Goal: Information Seeking & Learning: Understand process/instructions

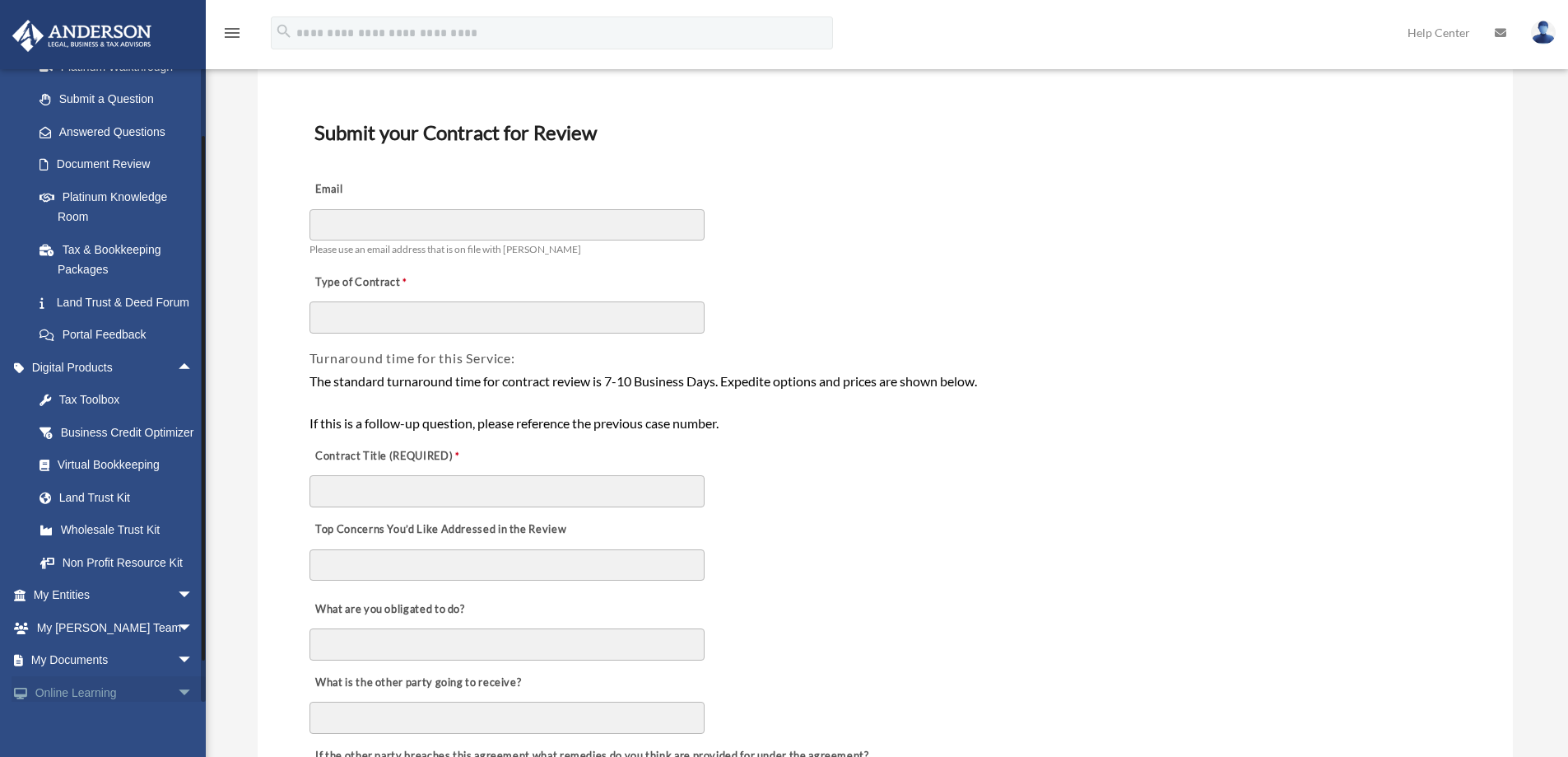
scroll to position [433, 0]
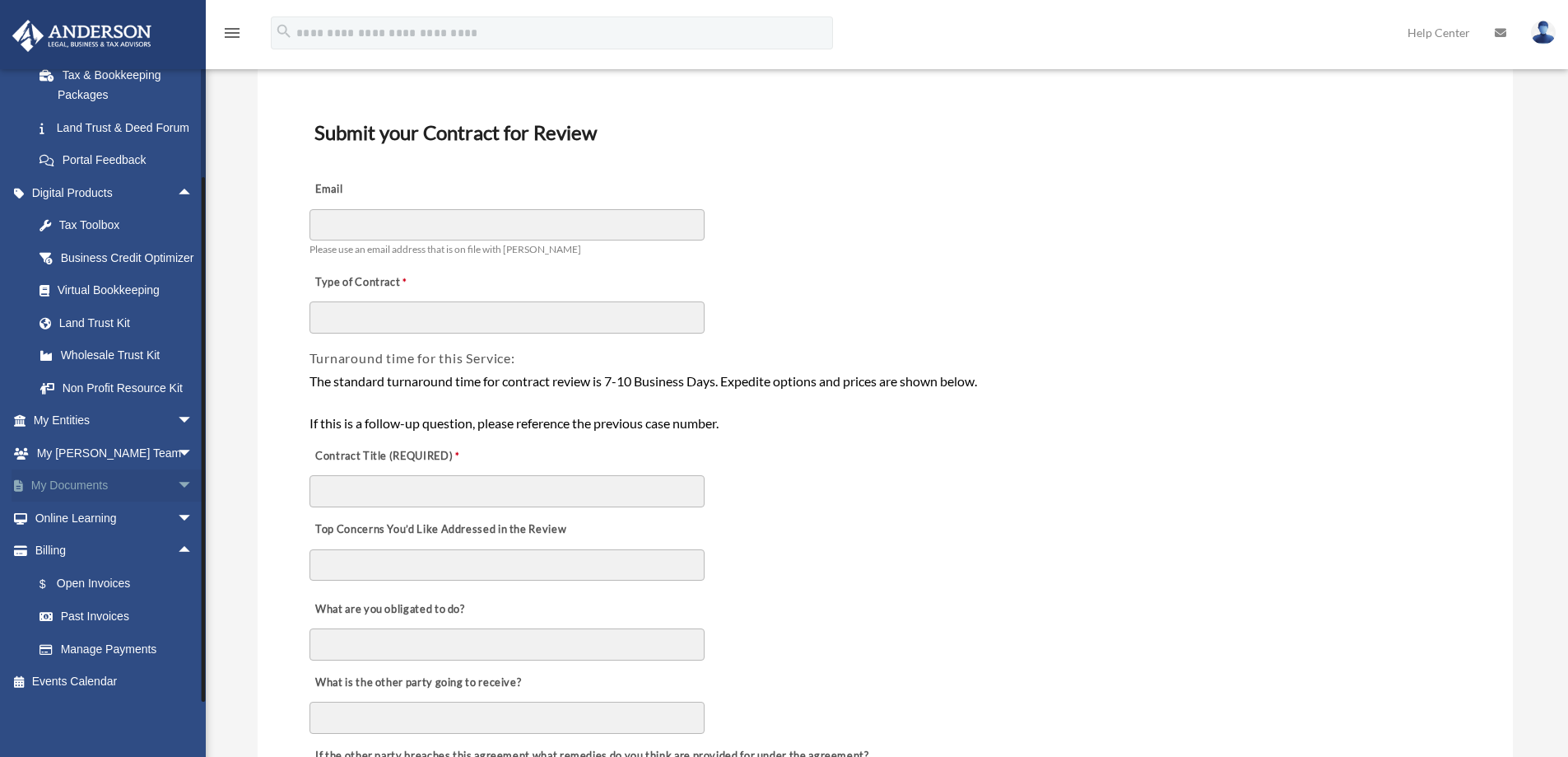
click at [177, 481] on span "arrow_drop_down" at bounding box center [194, 485] width 33 height 34
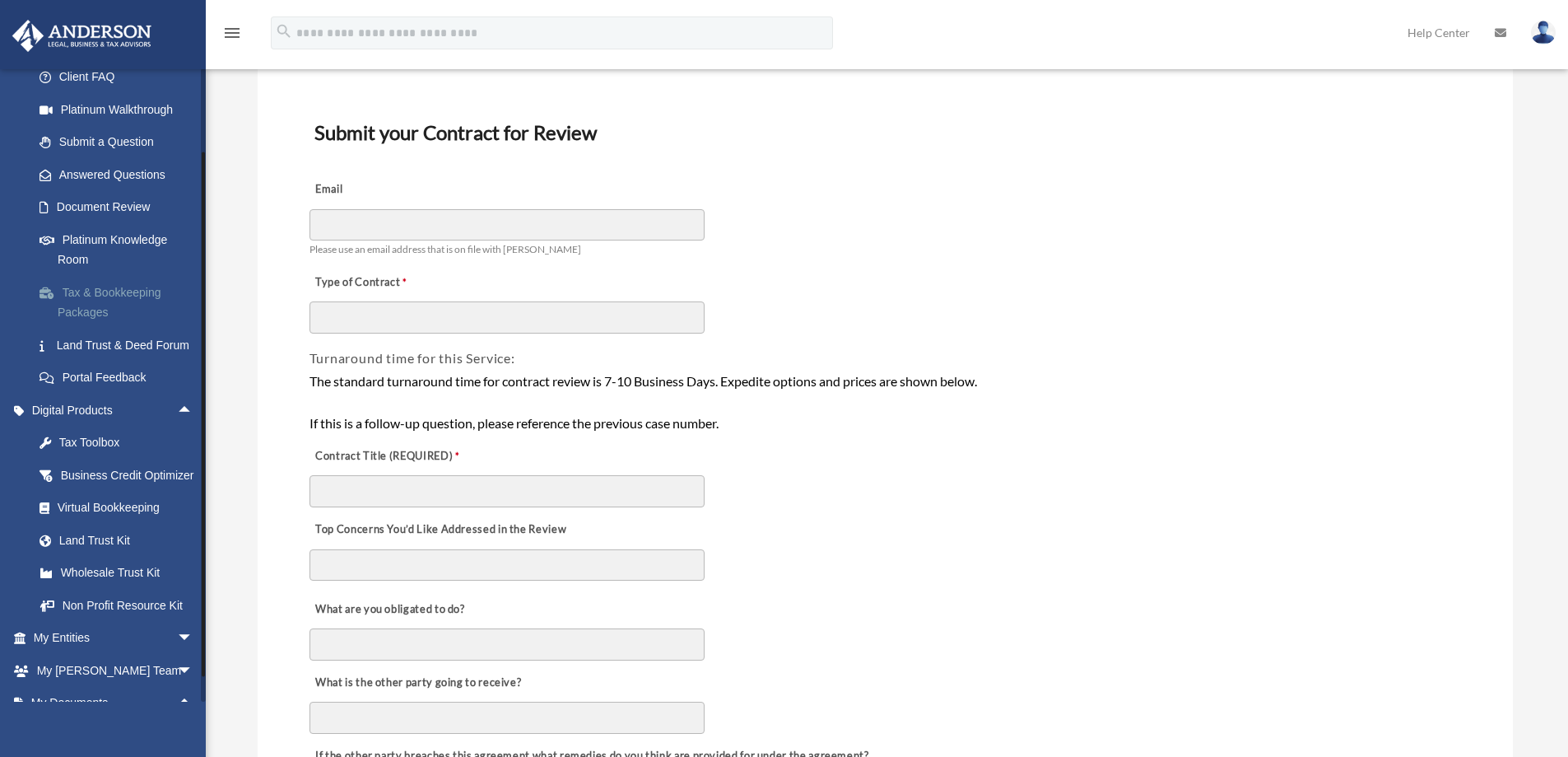
scroll to position [0, 0]
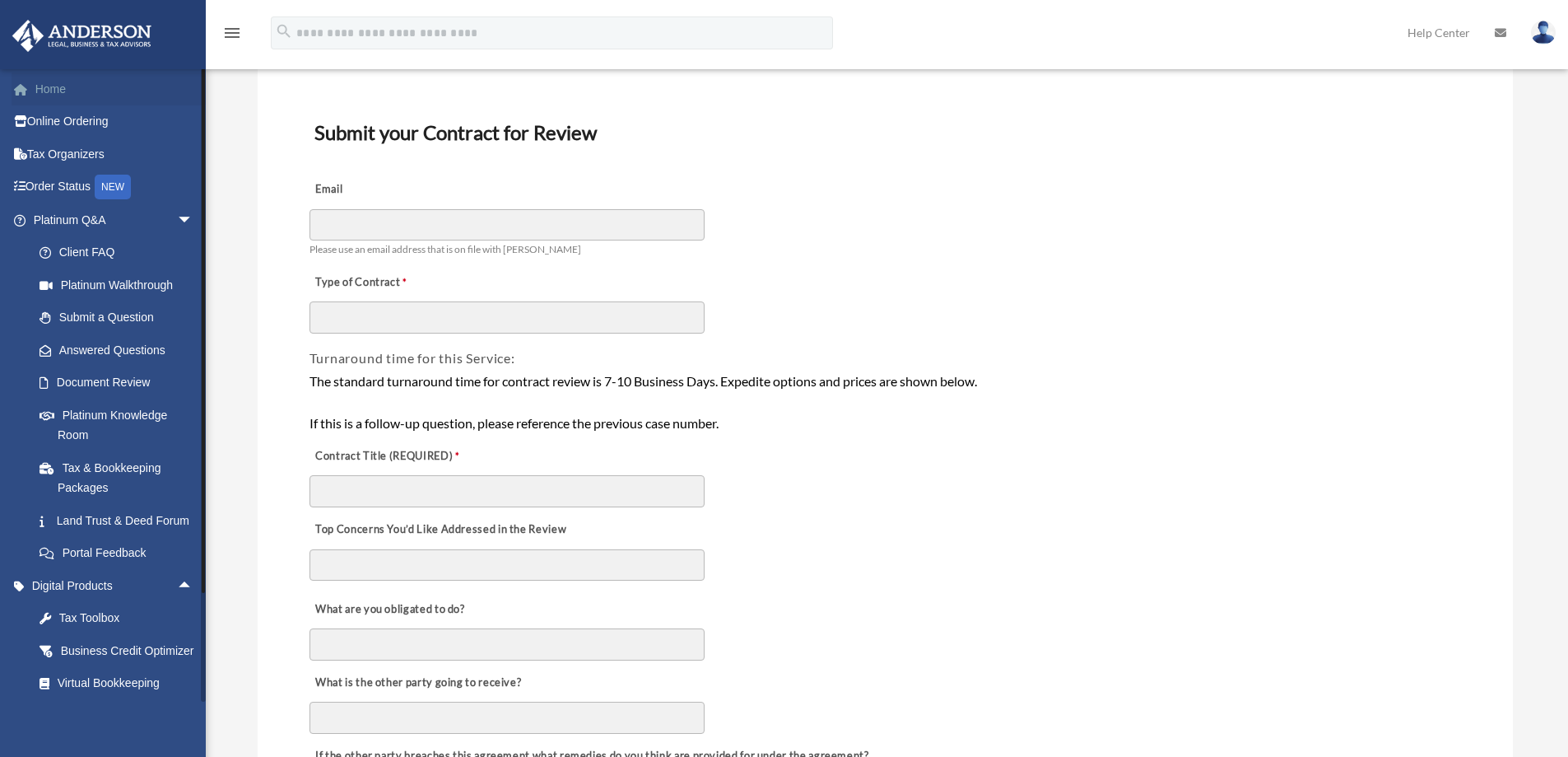
click at [54, 85] on link "Home" at bounding box center [115, 89] width 206 height 33
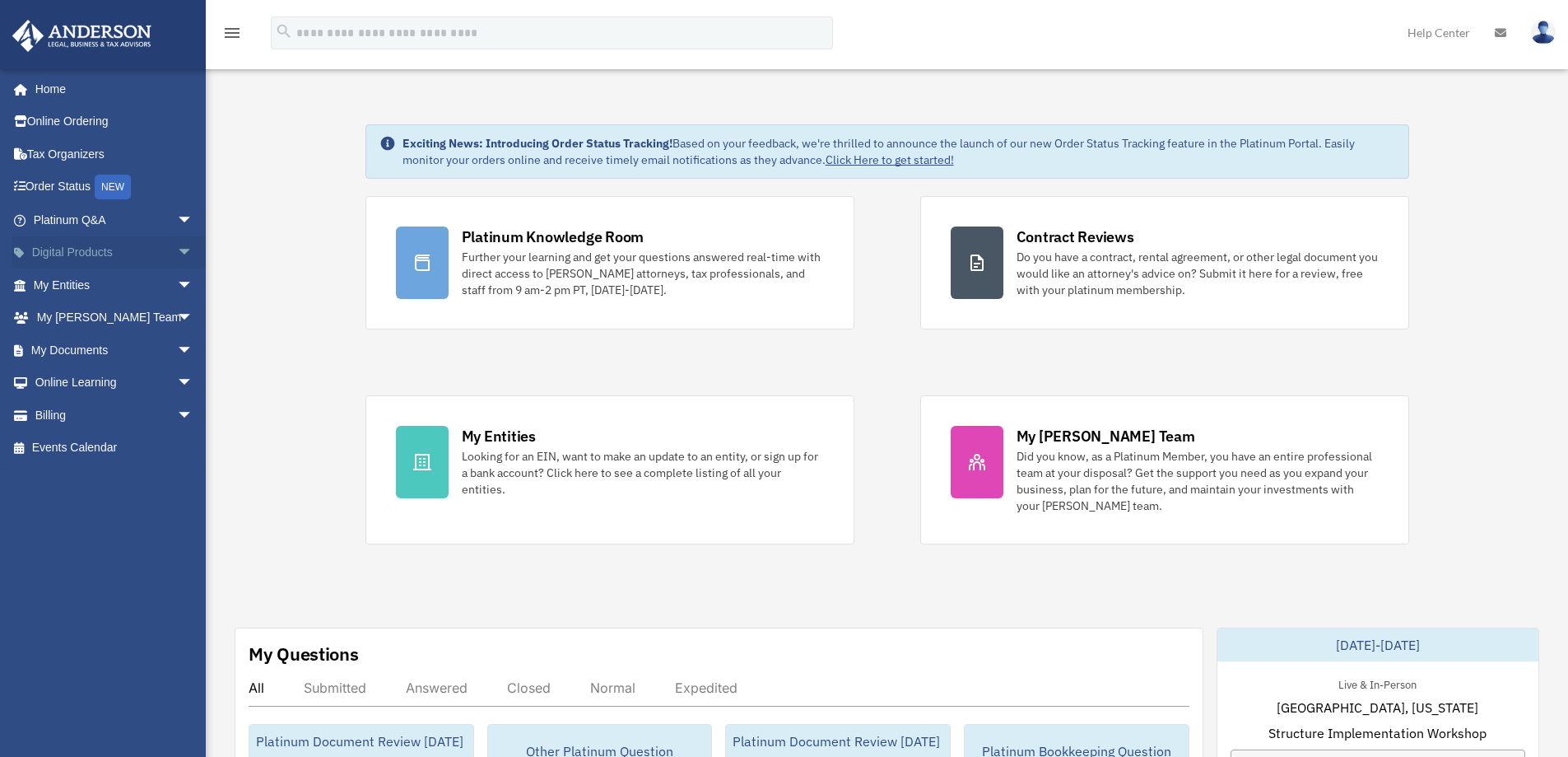
click at [177, 253] on span "arrow_drop_down" at bounding box center [194, 253] width 33 height 34
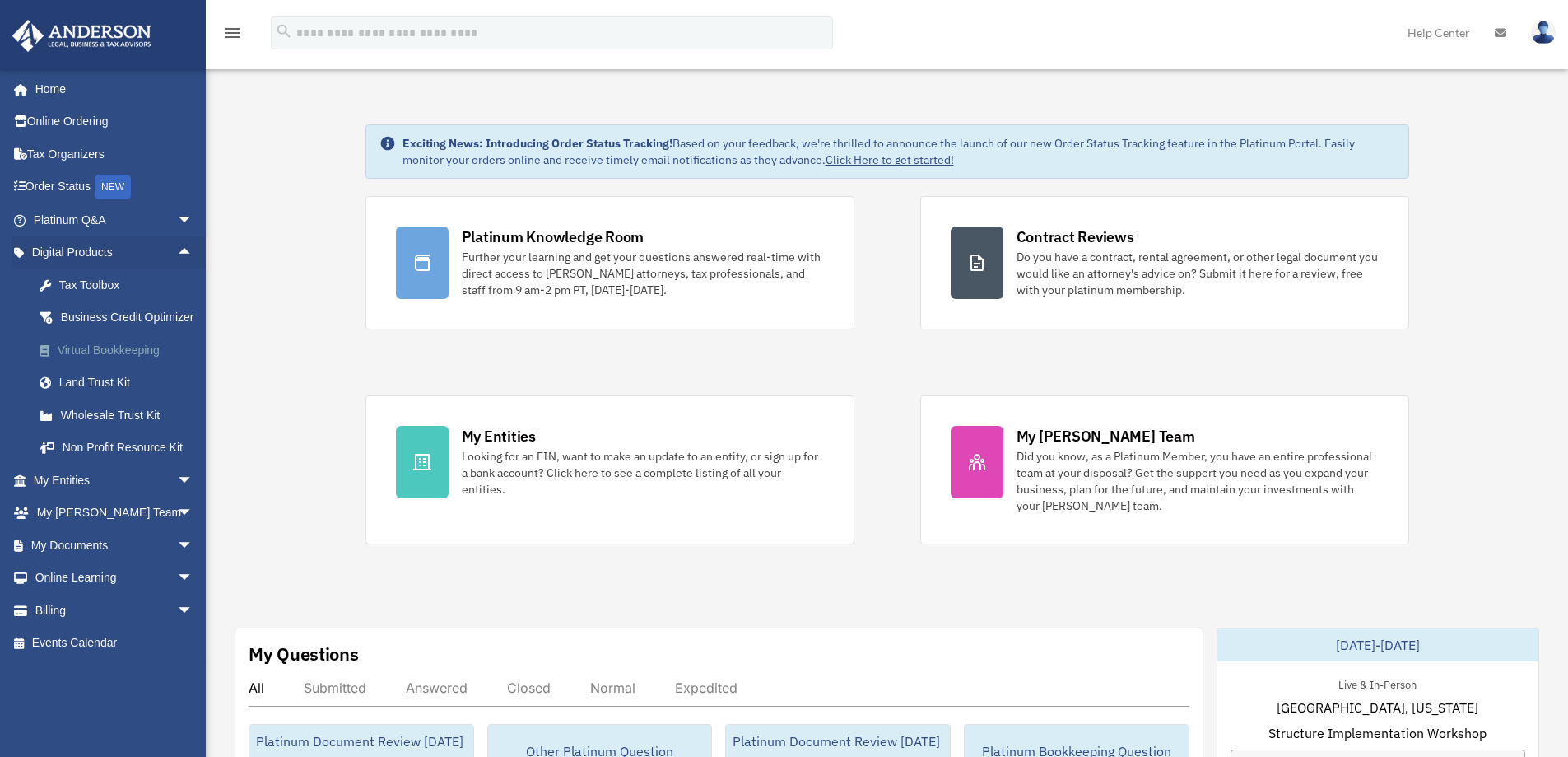
click at [110, 360] on div "Virtual Bookkeeping" at bounding box center [128, 350] width 140 height 21
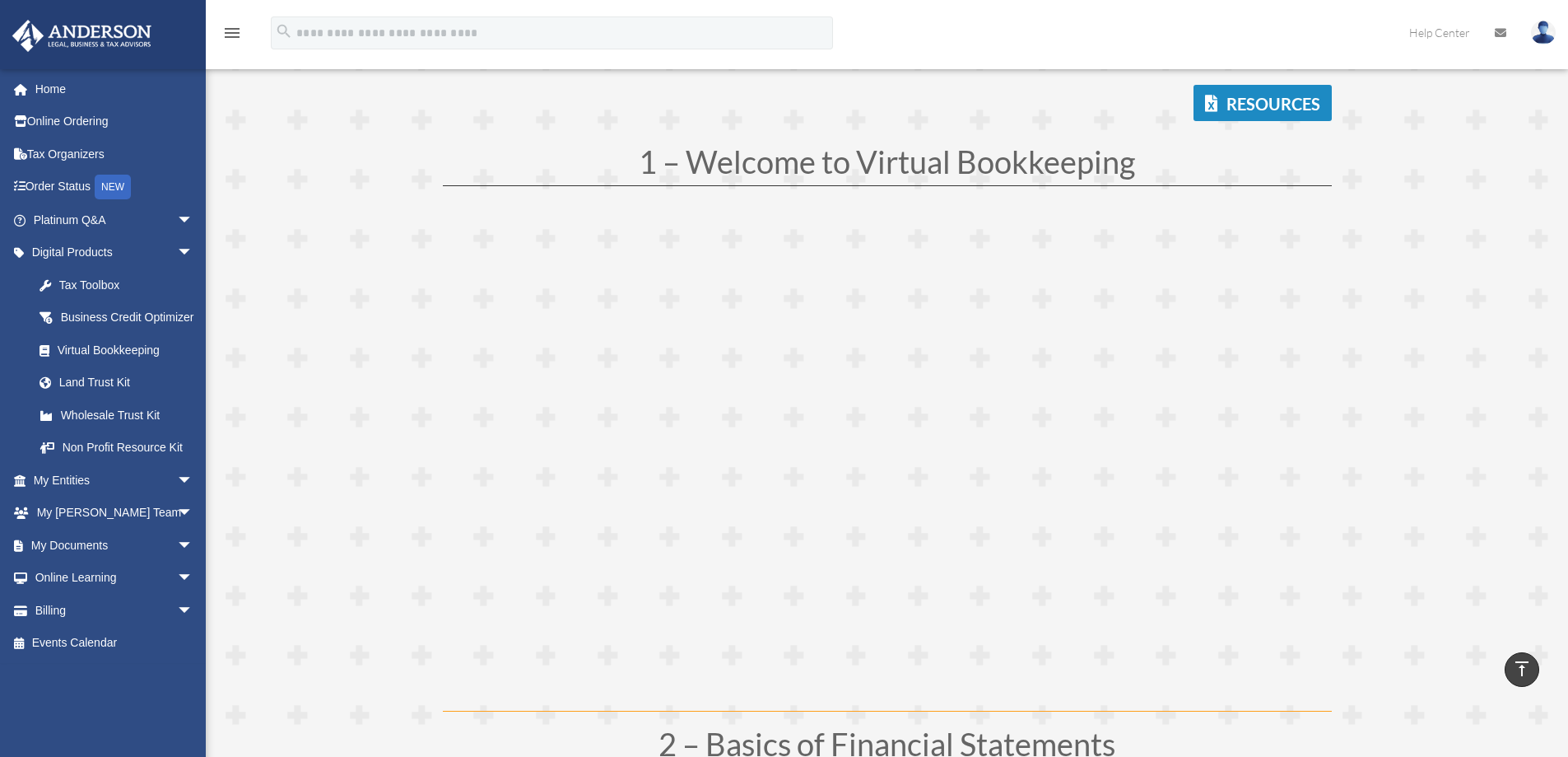
scroll to position [165, 0]
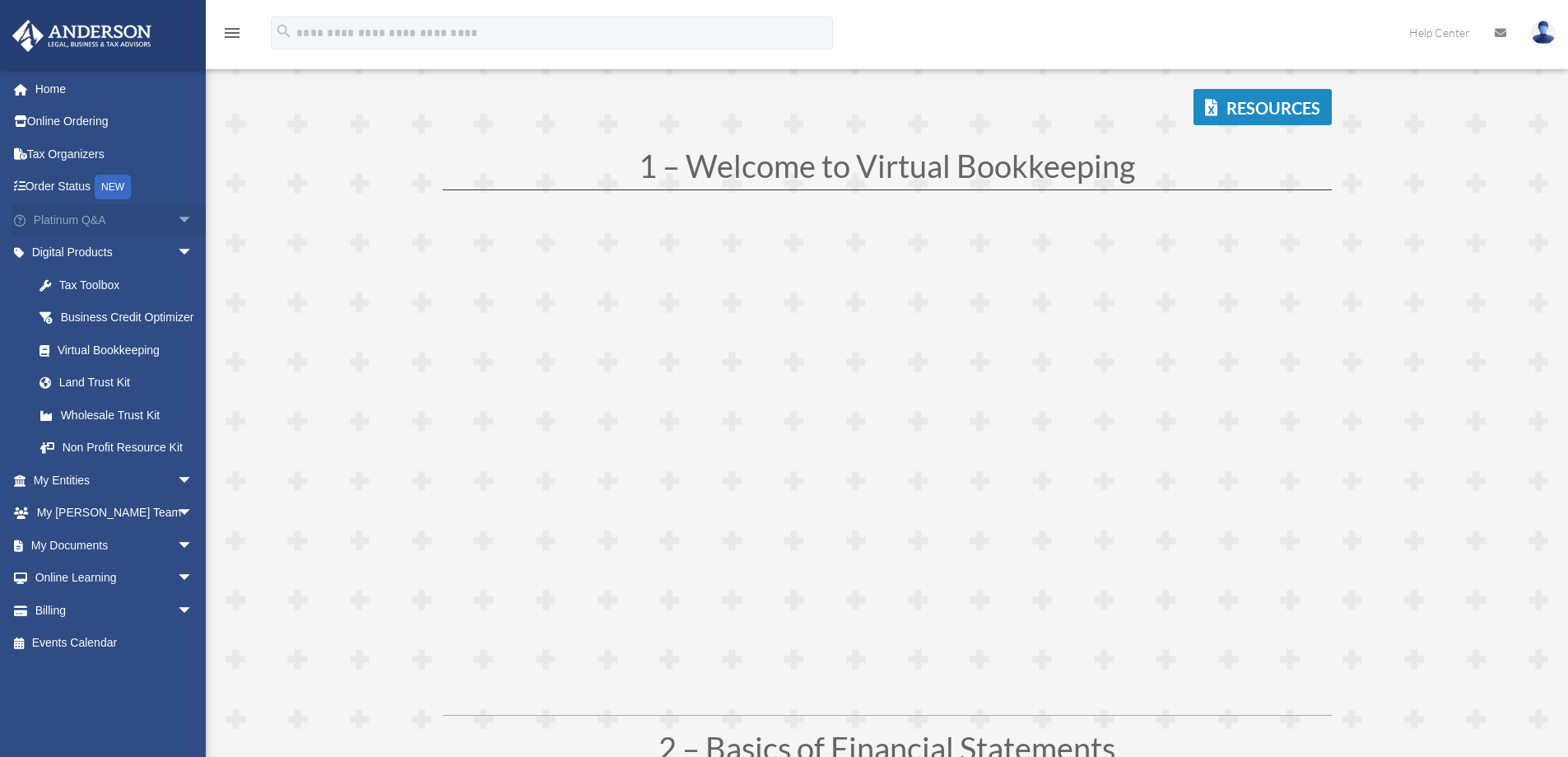
click at [180, 224] on span "arrow_drop_down" at bounding box center [194, 220] width 33 height 34
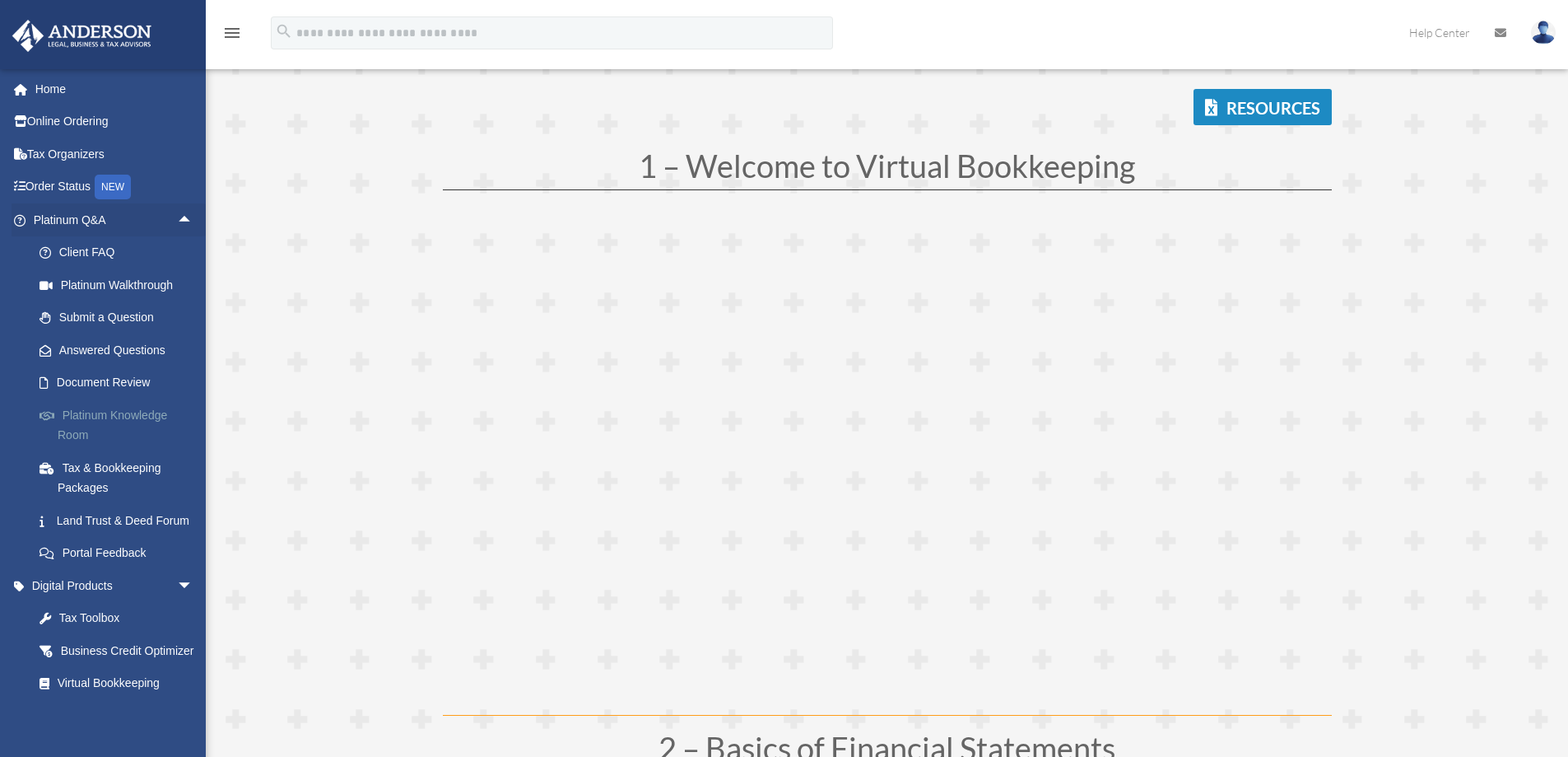
click at [106, 410] on link "Platinum Knowledge Room" at bounding box center [120, 425] width 196 height 53
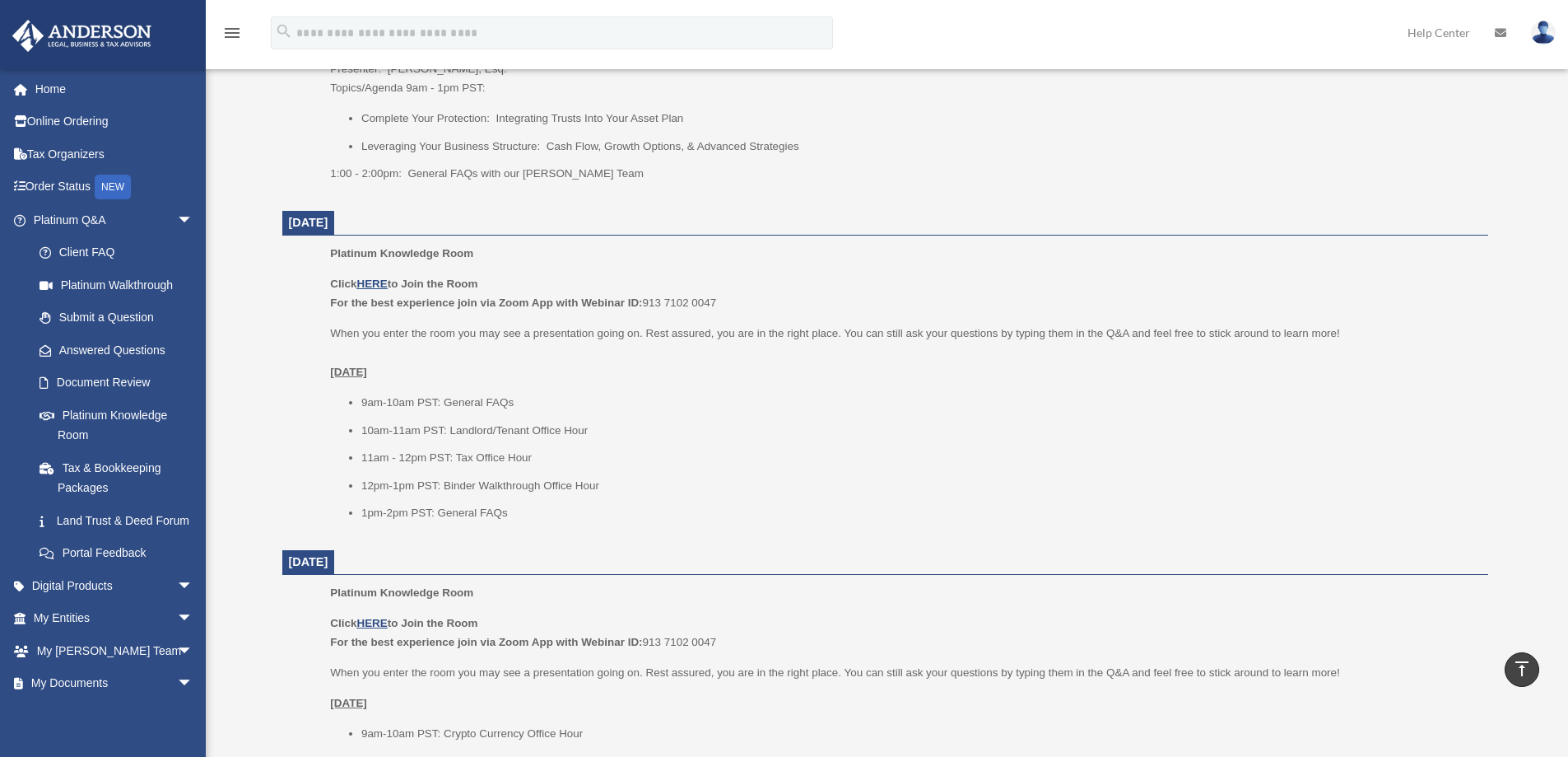
scroll to position [1318, 0]
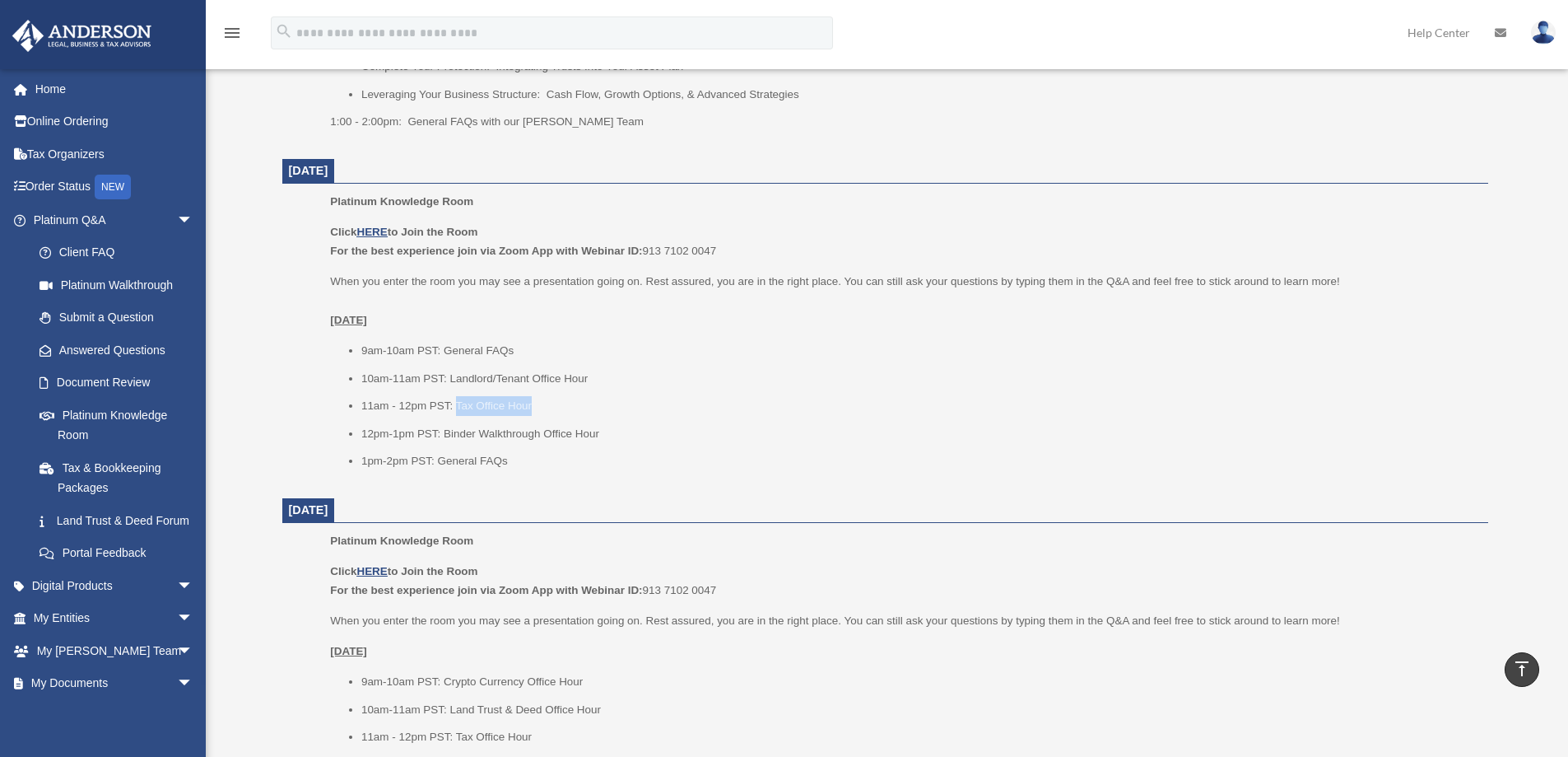
drag, startPoint x: 534, startPoint y: 403, endPoint x: 457, endPoint y: 405, distance: 77.0
click at [457, 405] on li "11am - 12pm PST: Tax Office Hour" at bounding box center [919, 406] width 1115 height 20
click at [584, 404] on li "11am - 12pm PST: Tax Office Hour" at bounding box center [919, 406] width 1115 height 20
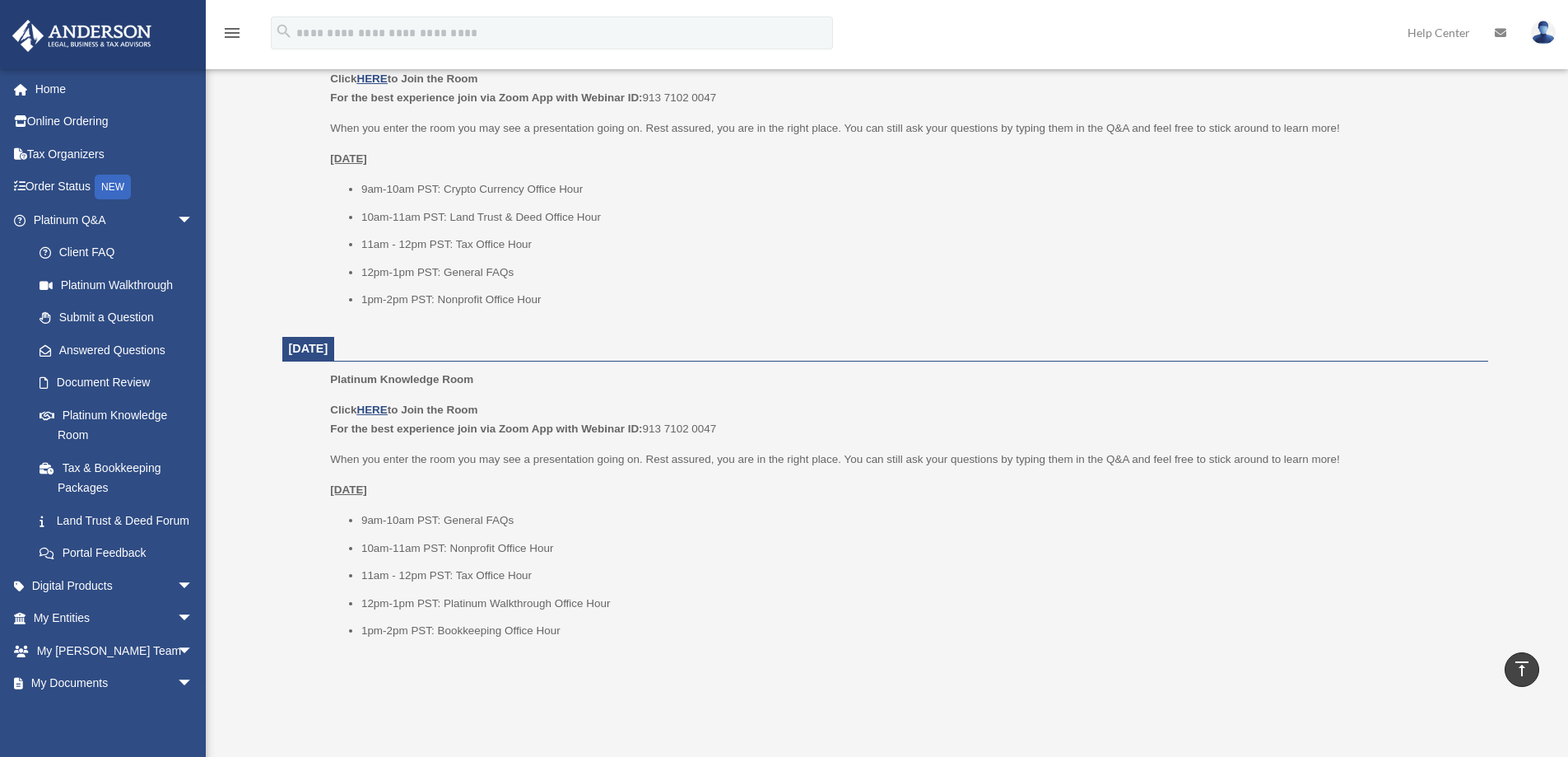
scroll to position [1812, 0]
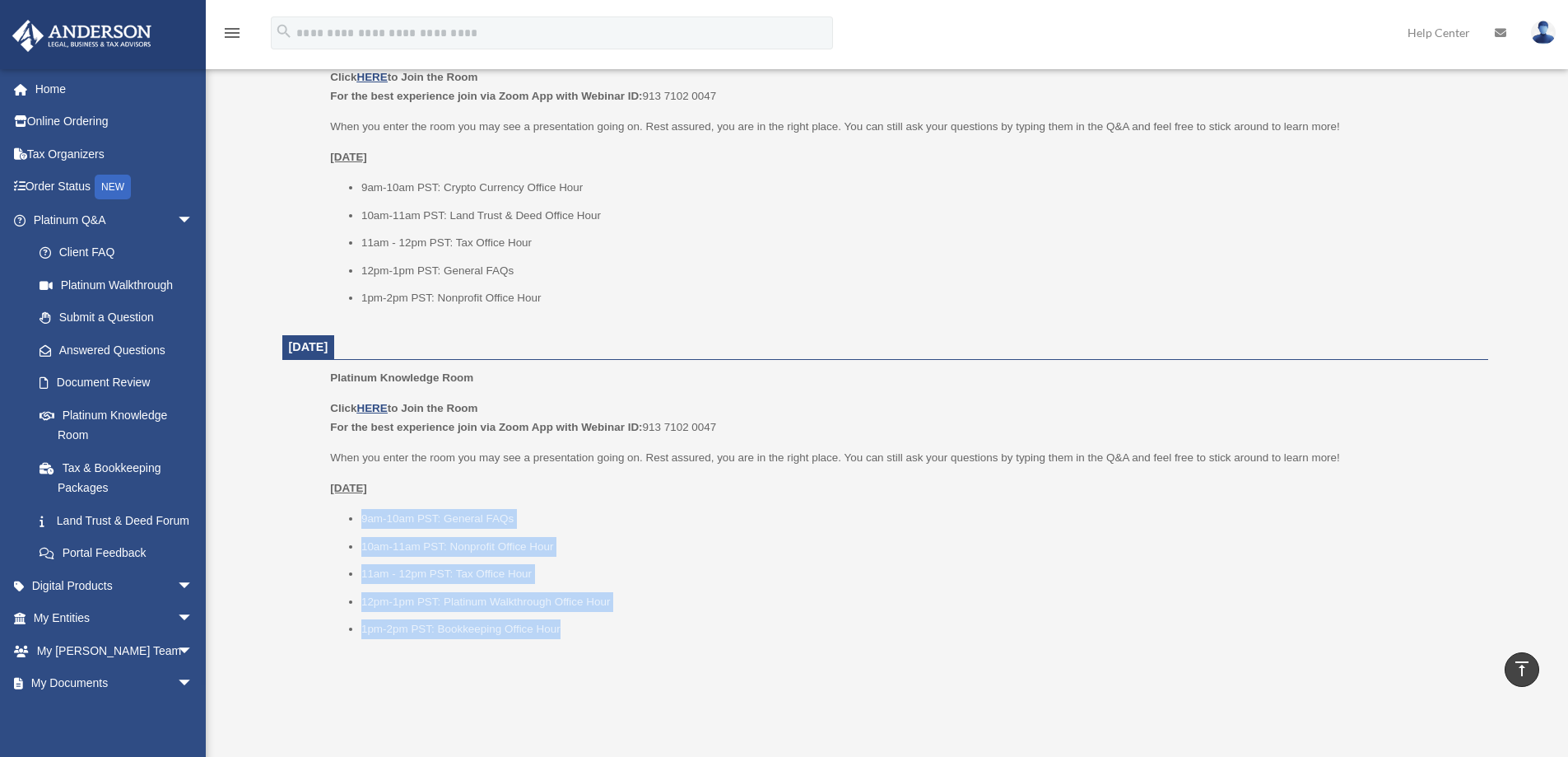
drag, startPoint x: 565, startPoint y: 629, endPoint x: 364, endPoint y: 515, distance: 231.1
click at [364, 515] on ul "9am-10am PST: General FAQs 10am-11am PST: Nonprofit Office Hour 11am - 12pm PST…" at bounding box center [904, 574] width 1146 height 130
click at [611, 522] on li "9am-10am PST: General FAQs" at bounding box center [919, 519] width 1115 height 20
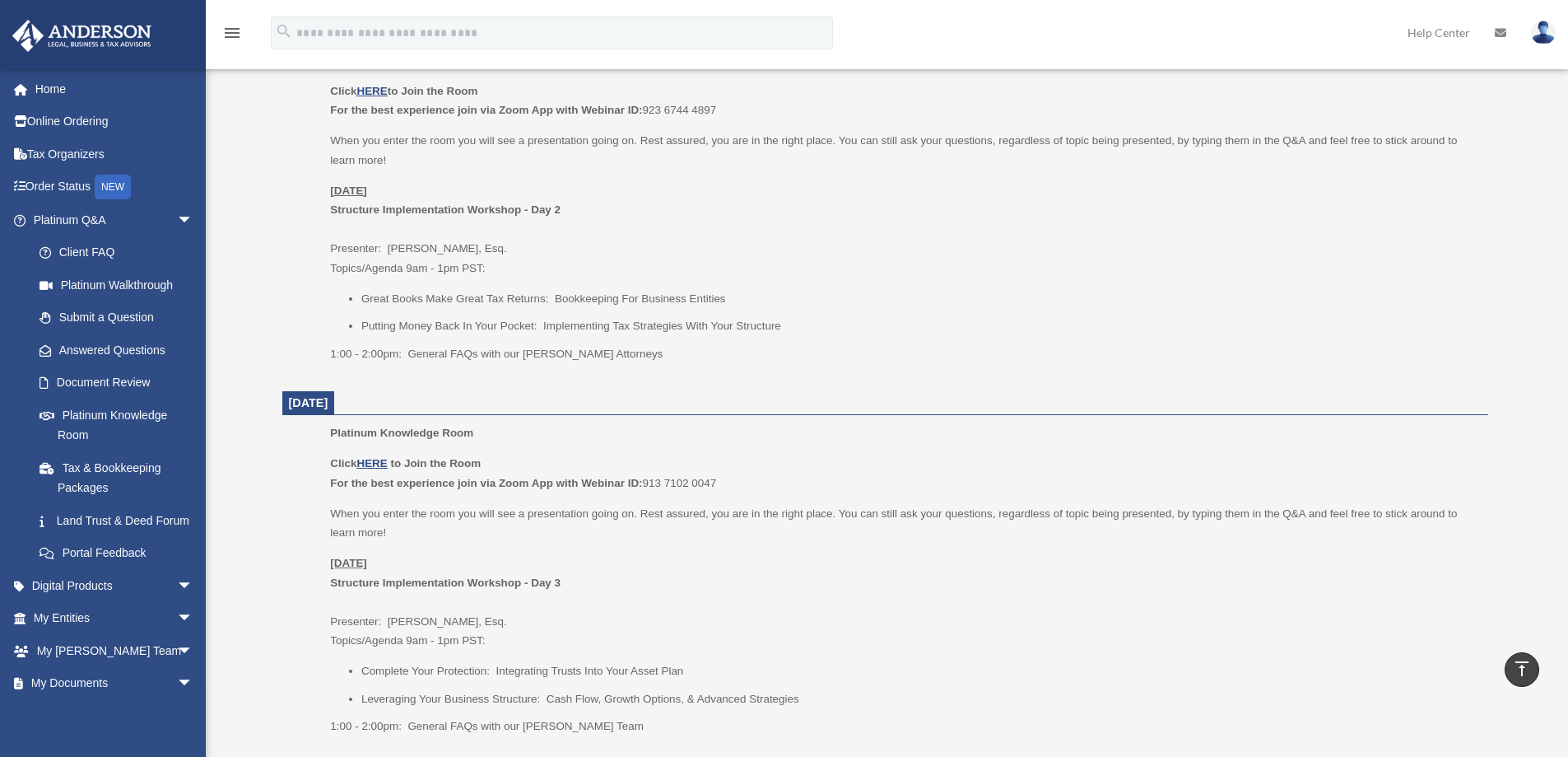
scroll to position [577, 0]
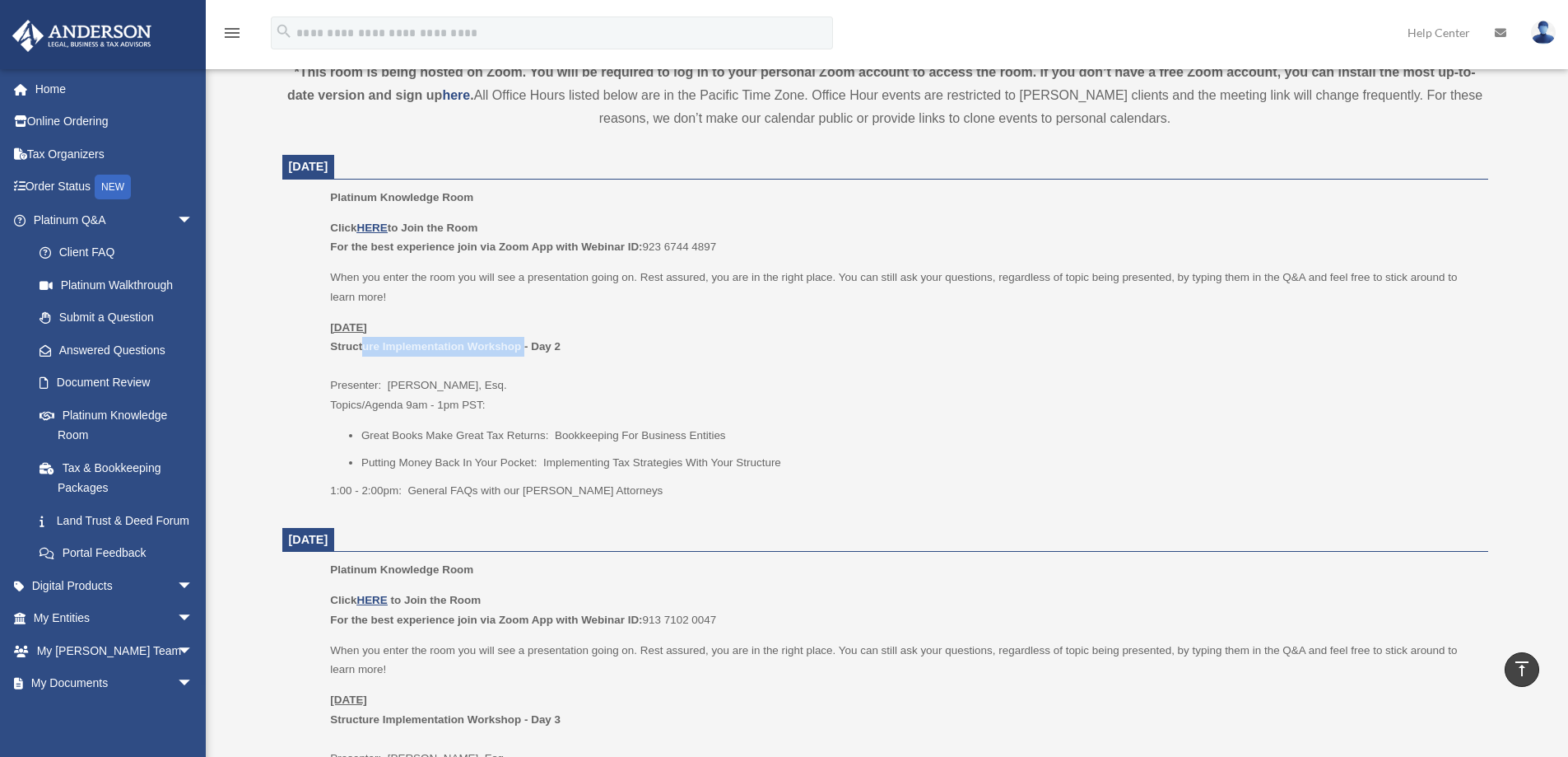
drag, startPoint x: 364, startPoint y: 349, endPoint x: 525, endPoint y: 350, distance: 161.0
click at [525, 350] on b "Structure Implementation Workshop - Day 2" at bounding box center [445, 347] width 231 height 13
click at [780, 432] on li "Great Books Make Great Tax Returns: Bookkeeping For Business Entities" at bounding box center [919, 436] width 1115 height 20
click at [555, 463] on li "Putting Money Back In Your Pocket: Implementing Tax Strategies With Your Struct…" at bounding box center [919, 463] width 1115 height 20
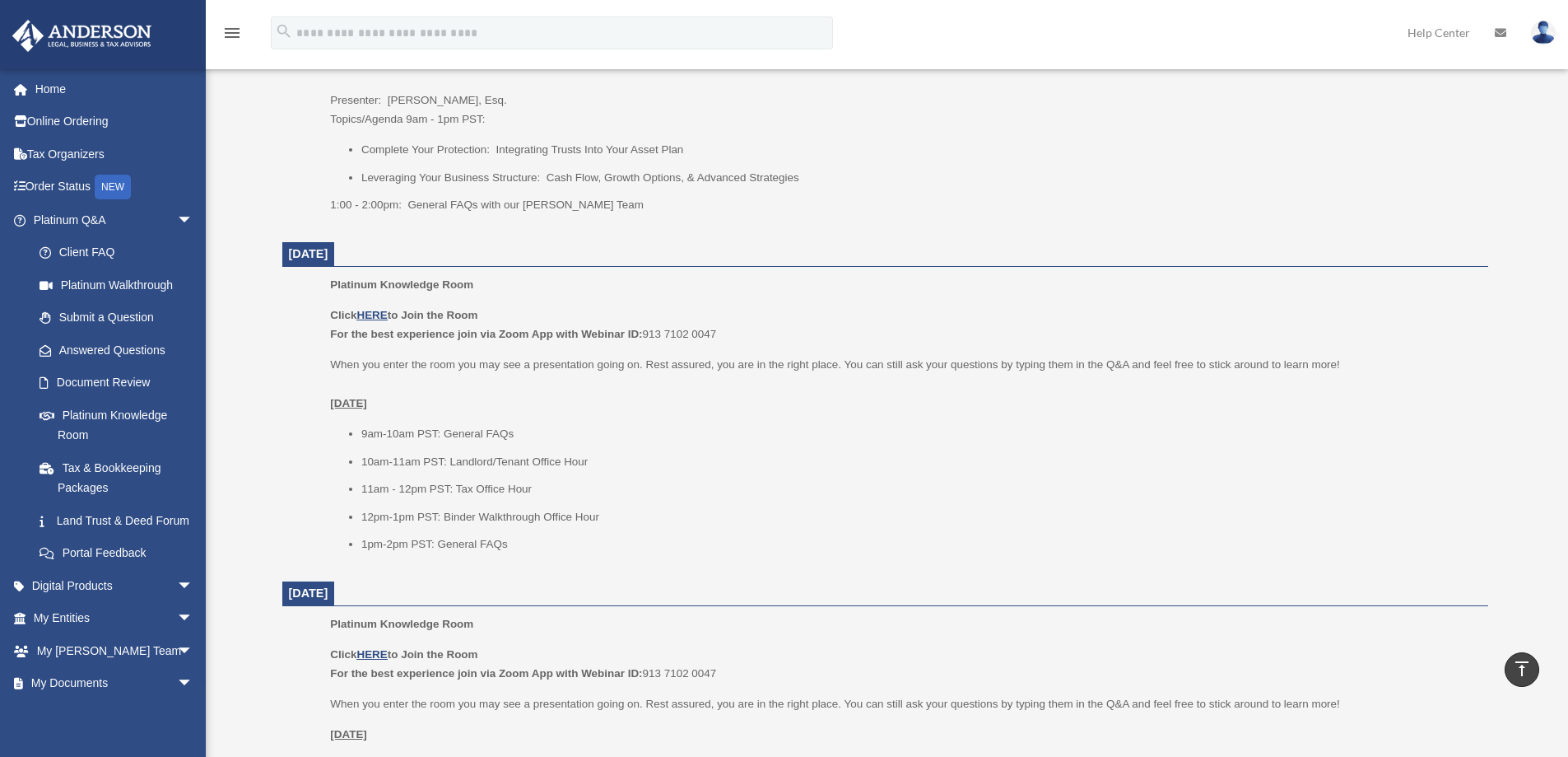
scroll to position [1235, 0]
drag, startPoint x: 550, startPoint y: 485, endPoint x: 364, endPoint y: 488, distance: 186.0
click at [364, 488] on li "11am - 12pm PST: Tax Office Hour" at bounding box center [919, 488] width 1115 height 20
click at [626, 522] on li "12pm-1pm PST: Binder Walkthrough Office Hour" at bounding box center [919, 516] width 1115 height 20
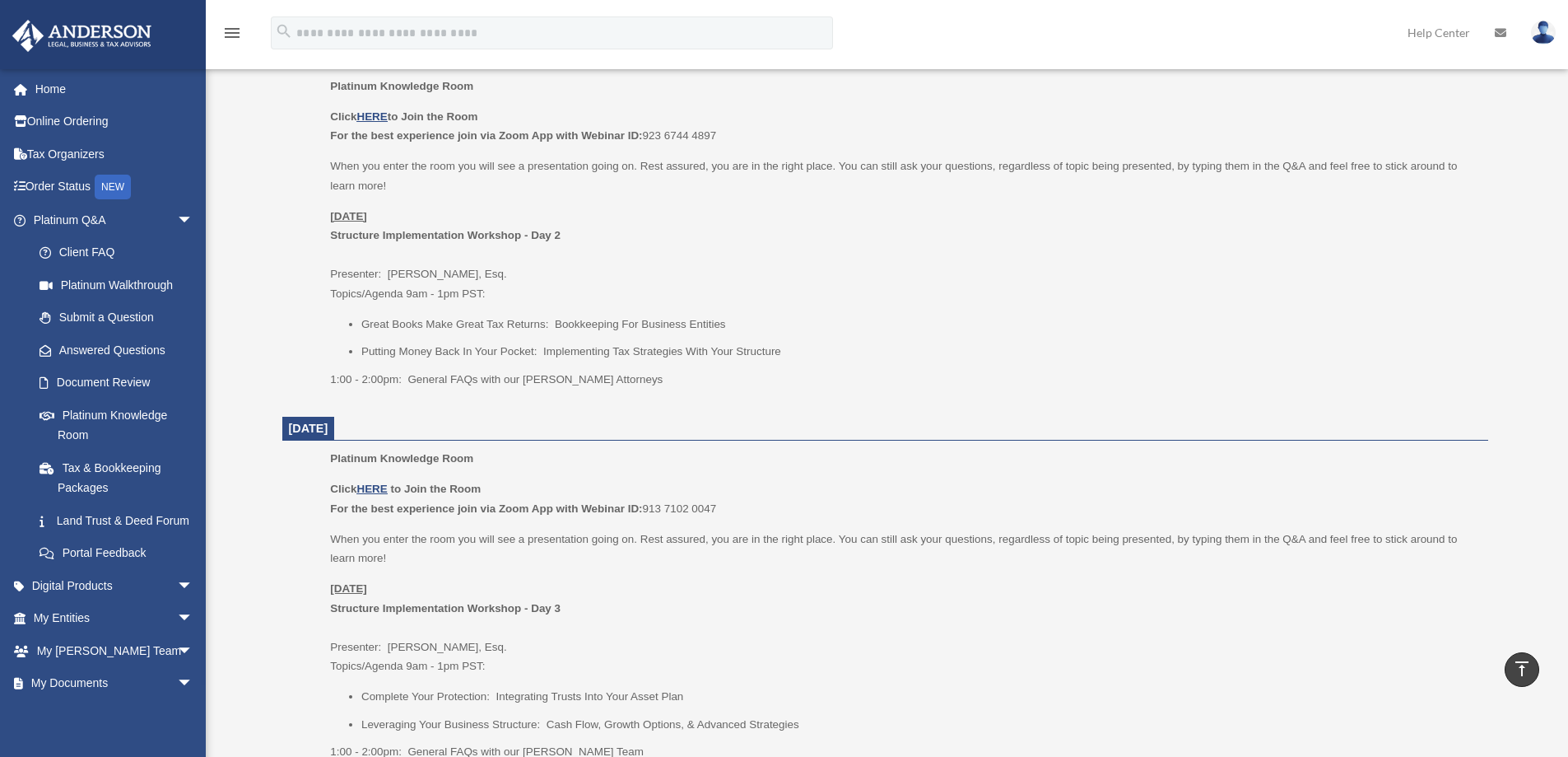
scroll to position [659, 0]
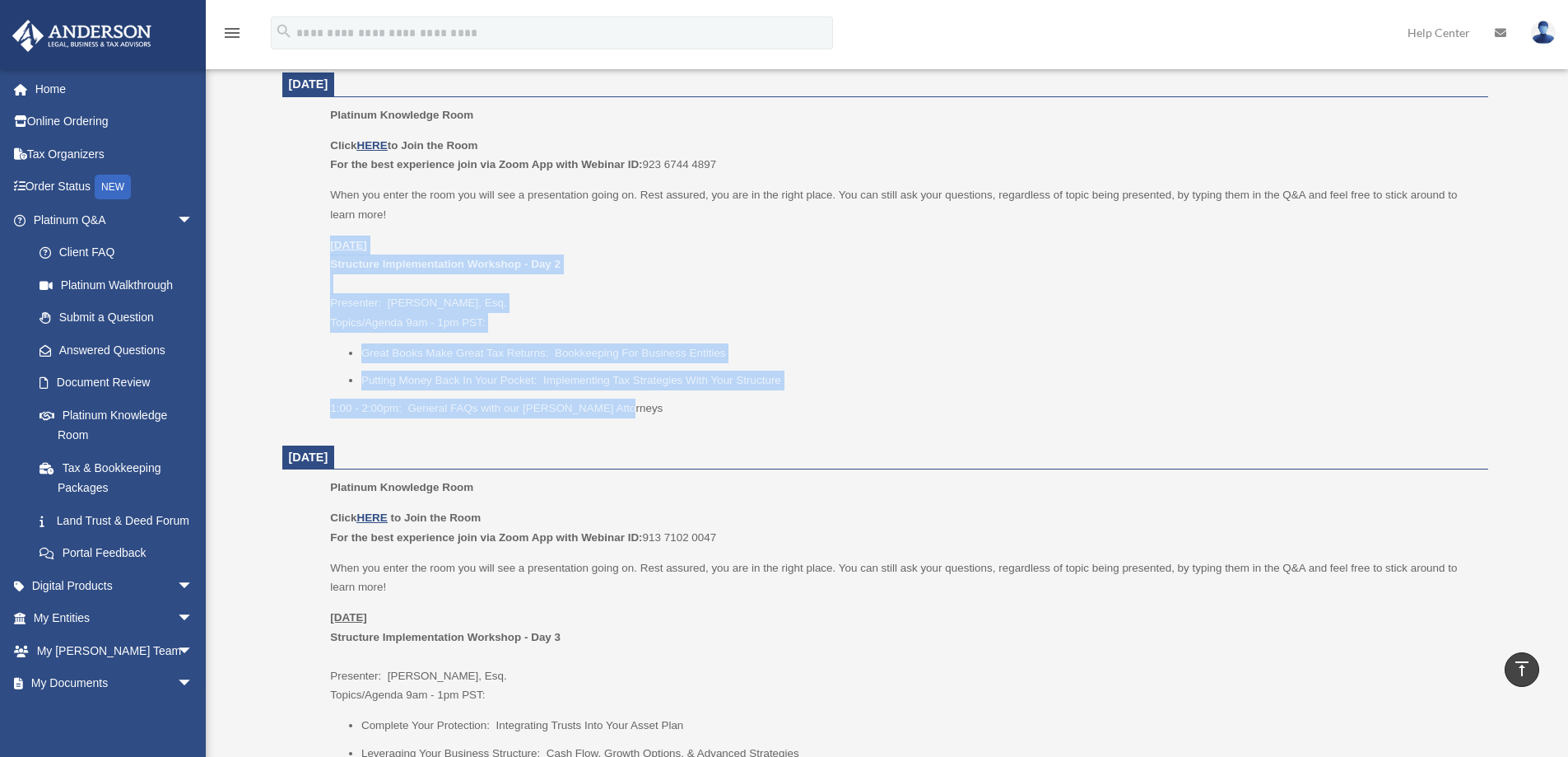
drag, startPoint x: 650, startPoint y: 415, endPoint x: 330, endPoint y: 248, distance: 361.0
click at [330, 248] on div "Click HERE to Join the Room For the best experience join via Zoom App with Webi…" at bounding box center [904, 277] width 1146 height 283
click at [331, 248] on u "Friday, August 22" at bounding box center [349, 245] width 37 height 13
drag, startPoint x: 330, startPoint y: 244, endPoint x: 629, endPoint y: 418, distance: 345.9
click at [629, 418] on div "Platinum Knowledge Room Click HERE to Join the Room For the best experience joi…" at bounding box center [904, 266] width 1146 height 323
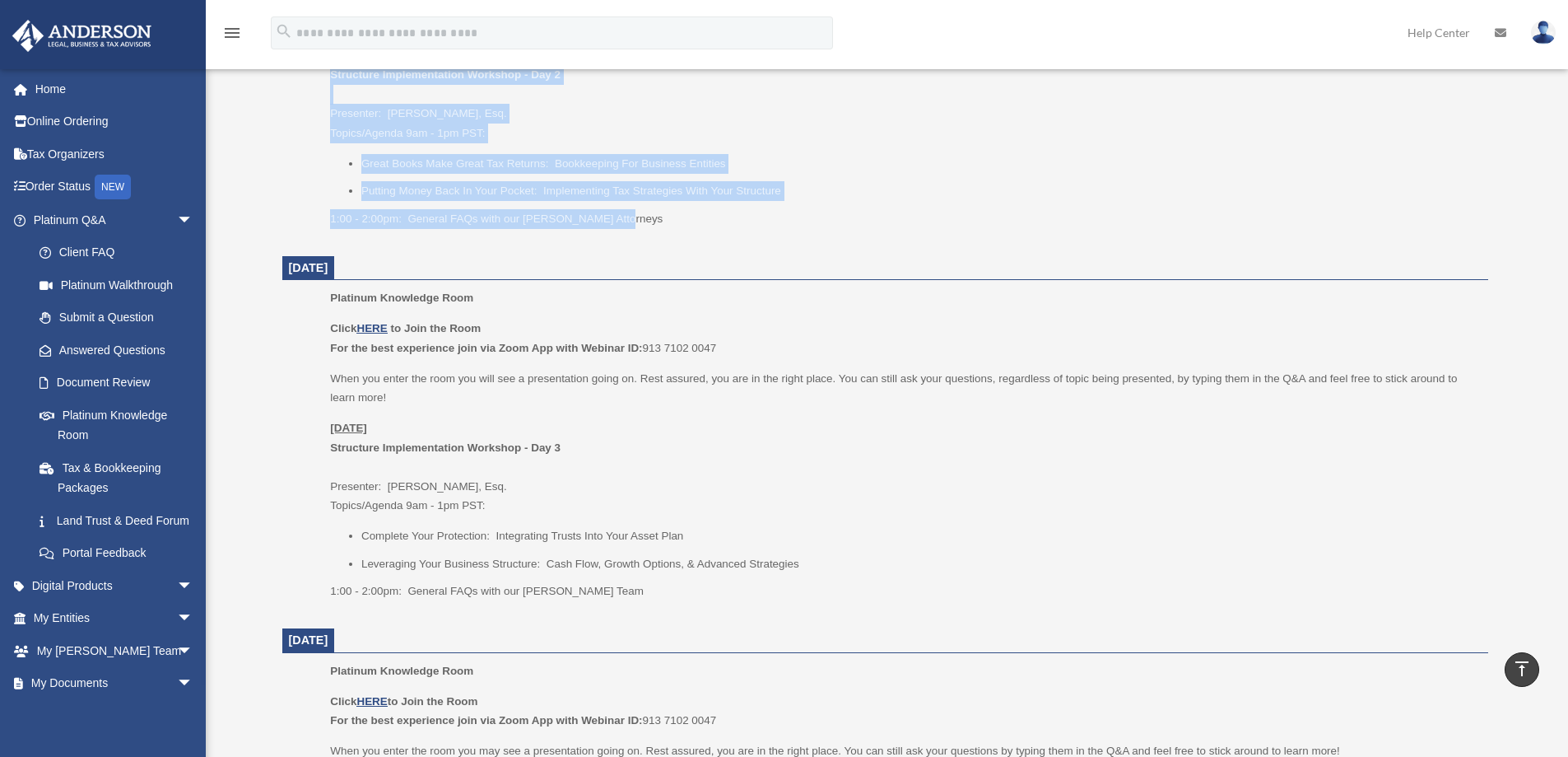
scroll to position [906, 0]
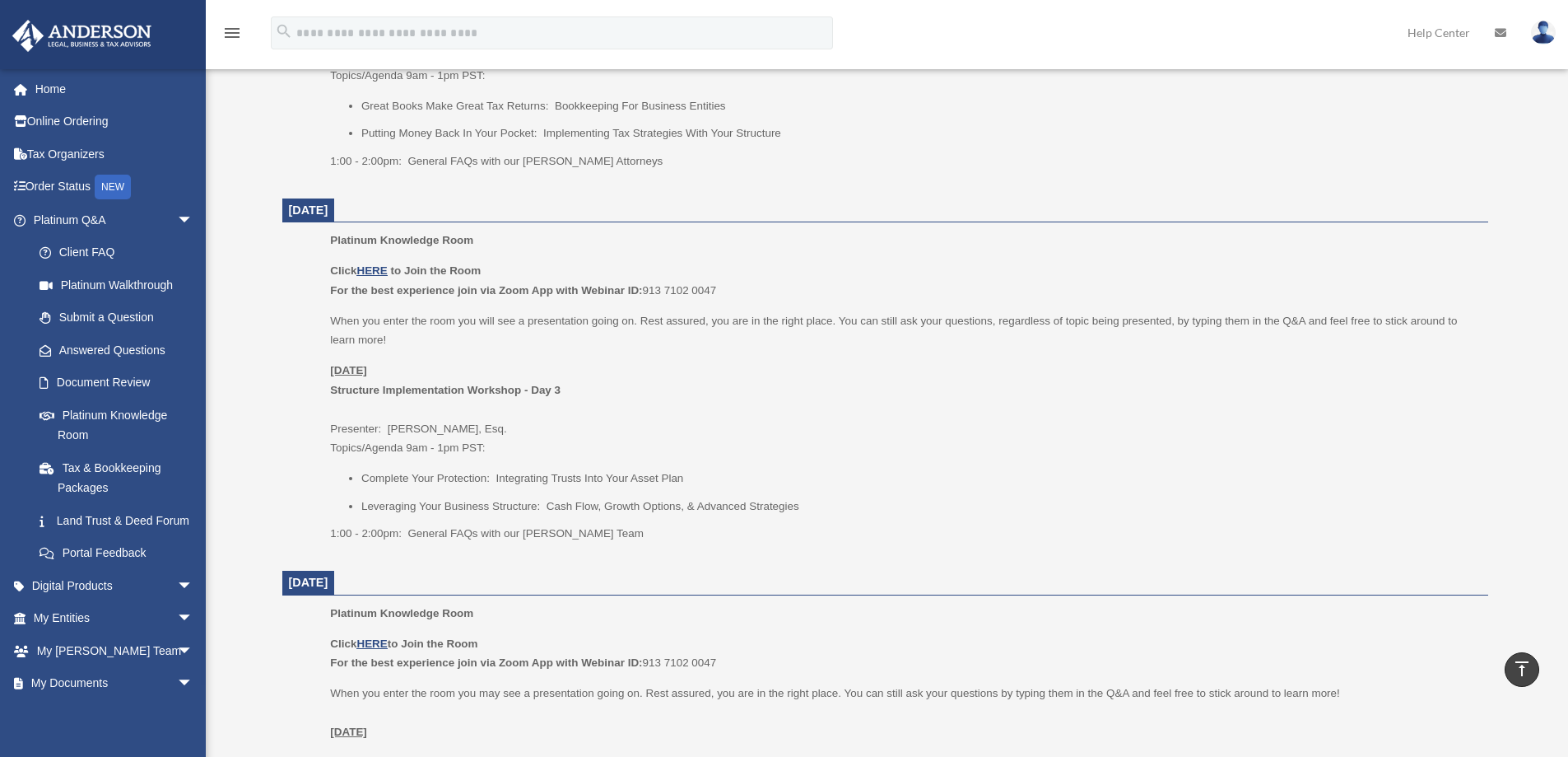
click at [690, 533] on p "1:00 - 2:00pm: General FAQs with our Anderson Team" at bounding box center [904, 533] width 1146 height 20
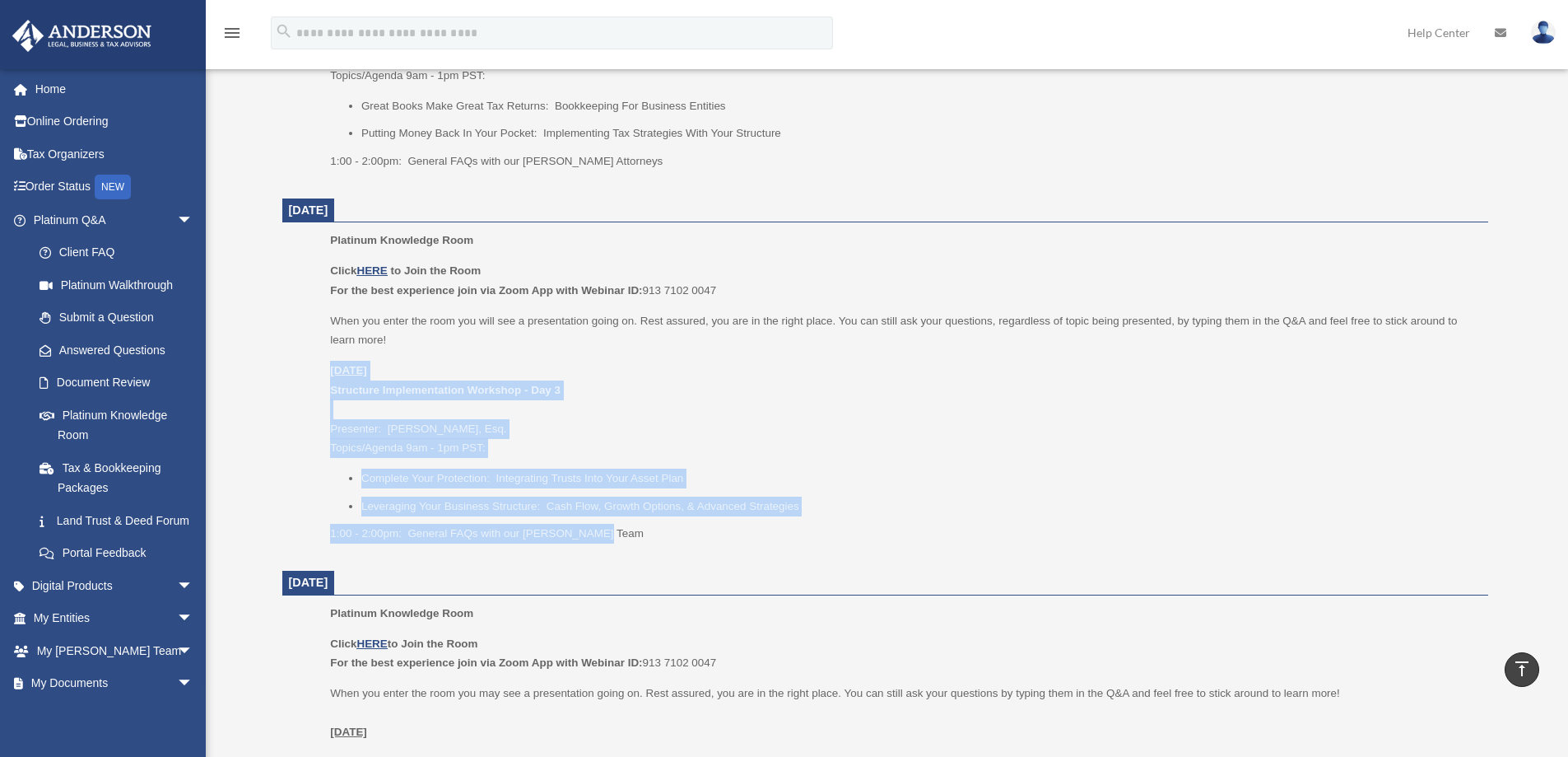
drag, startPoint x: 611, startPoint y: 534, endPoint x: 306, endPoint y: 368, distance: 347.2
click at [306, 368] on ul "Platinum Knowledge Room Click HERE to Join the Room For the best experience joi…" at bounding box center [885, 392] width 1183 height 323
click at [752, 423] on p "Monday, August 25 Structure Implementation Workshop - Day 3 Presenter: Savannah…" at bounding box center [904, 408] width 1146 height 97
drag, startPoint x: 606, startPoint y: 533, endPoint x: 320, endPoint y: 369, distance: 329.7
click at [320, 369] on ul "Platinum Knowledge Room Click HERE to Join the Room For the best experience joi…" at bounding box center [885, 392] width 1183 height 323
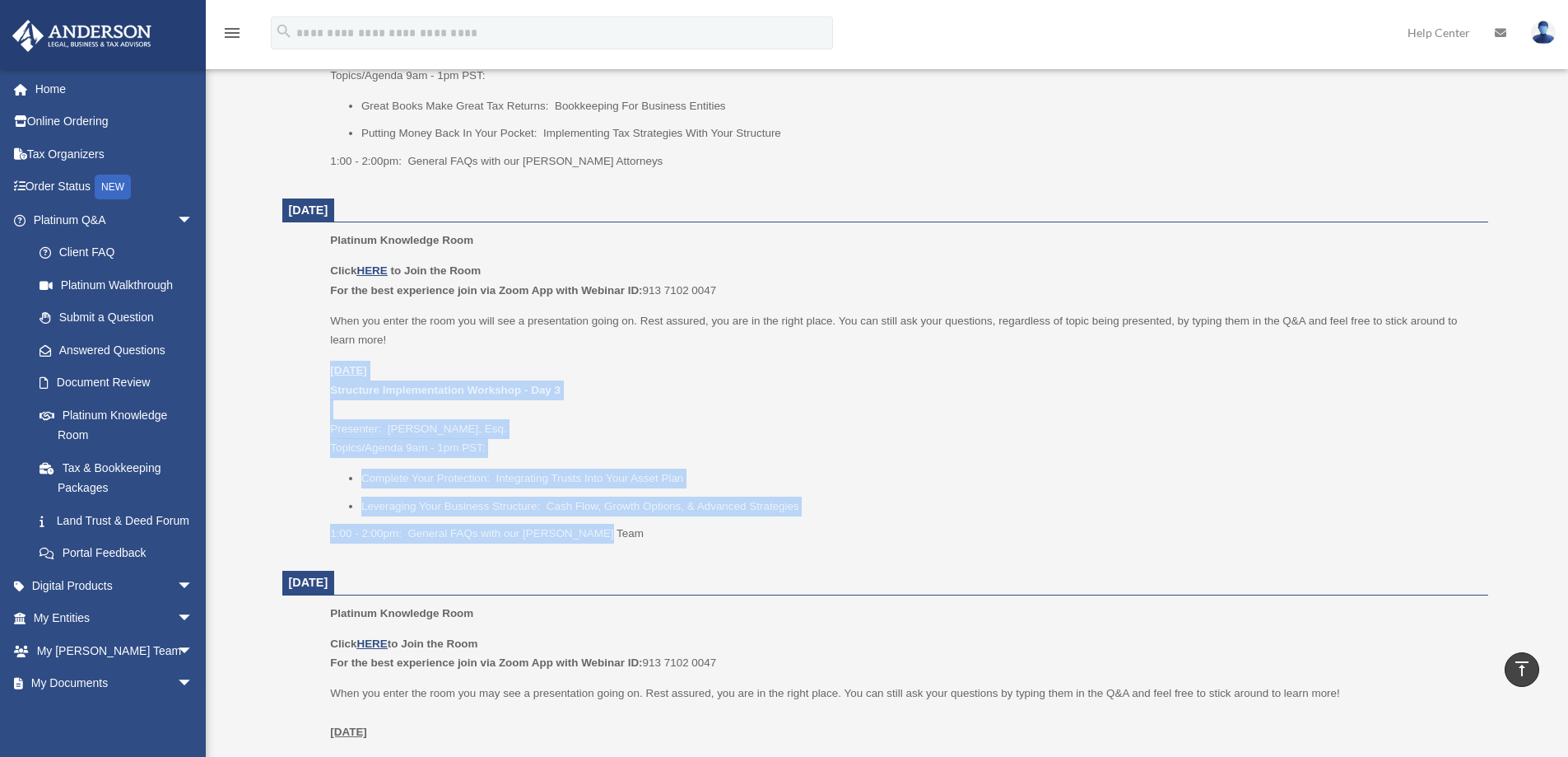
click at [342, 376] on u "Monday, August 25" at bounding box center [349, 370] width 37 height 13
click at [329, 372] on ul "Platinum Knowledge Room Click HERE to Join the Room For the best experience joi…" at bounding box center [885, 392] width 1183 height 323
drag, startPoint x: 331, startPoint y: 371, endPoint x: 685, endPoint y: 500, distance: 376.8
click at [641, 532] on div "Click HERE to Join the Room For the best experience join via Zoom App with Webi…" at bounding box center [904, 402] width 1146 height 283
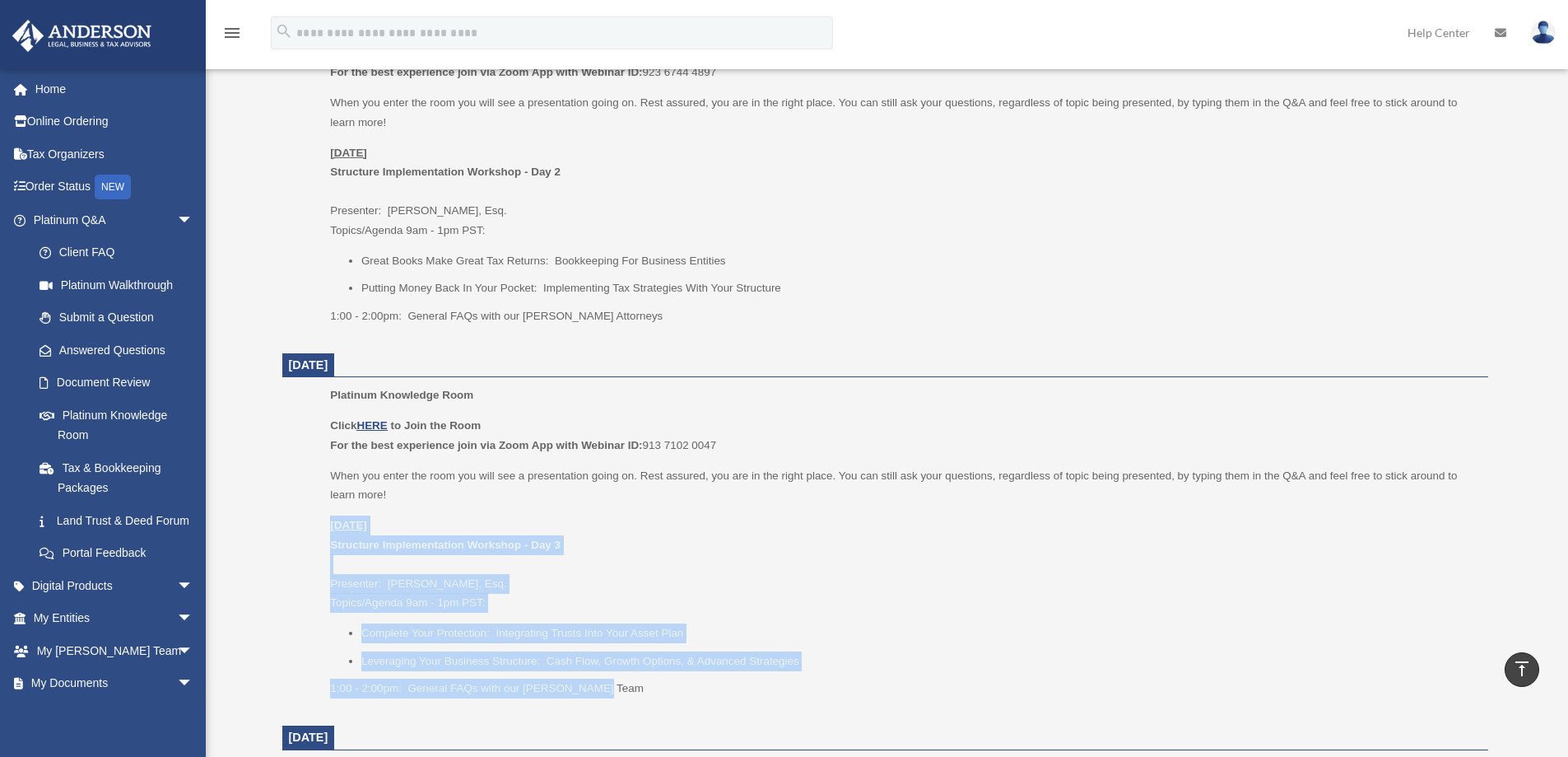
scroll to position [741, 0]
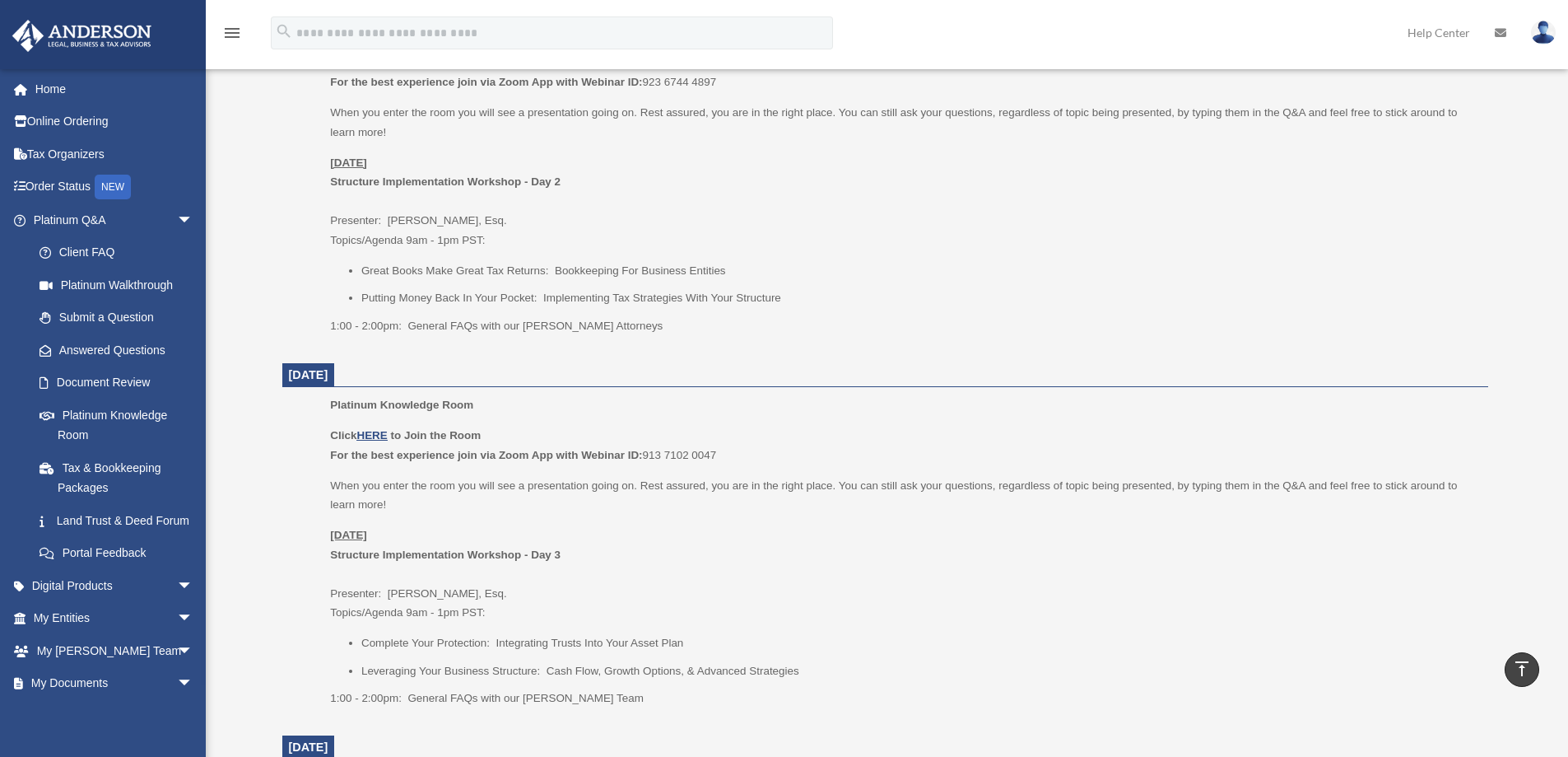
click at [716, 425] on div "Platinum Knowledge Room Click HERE to Join the Room For the best experience joi…" at bounding box center [904, 557] width 1146 height 323
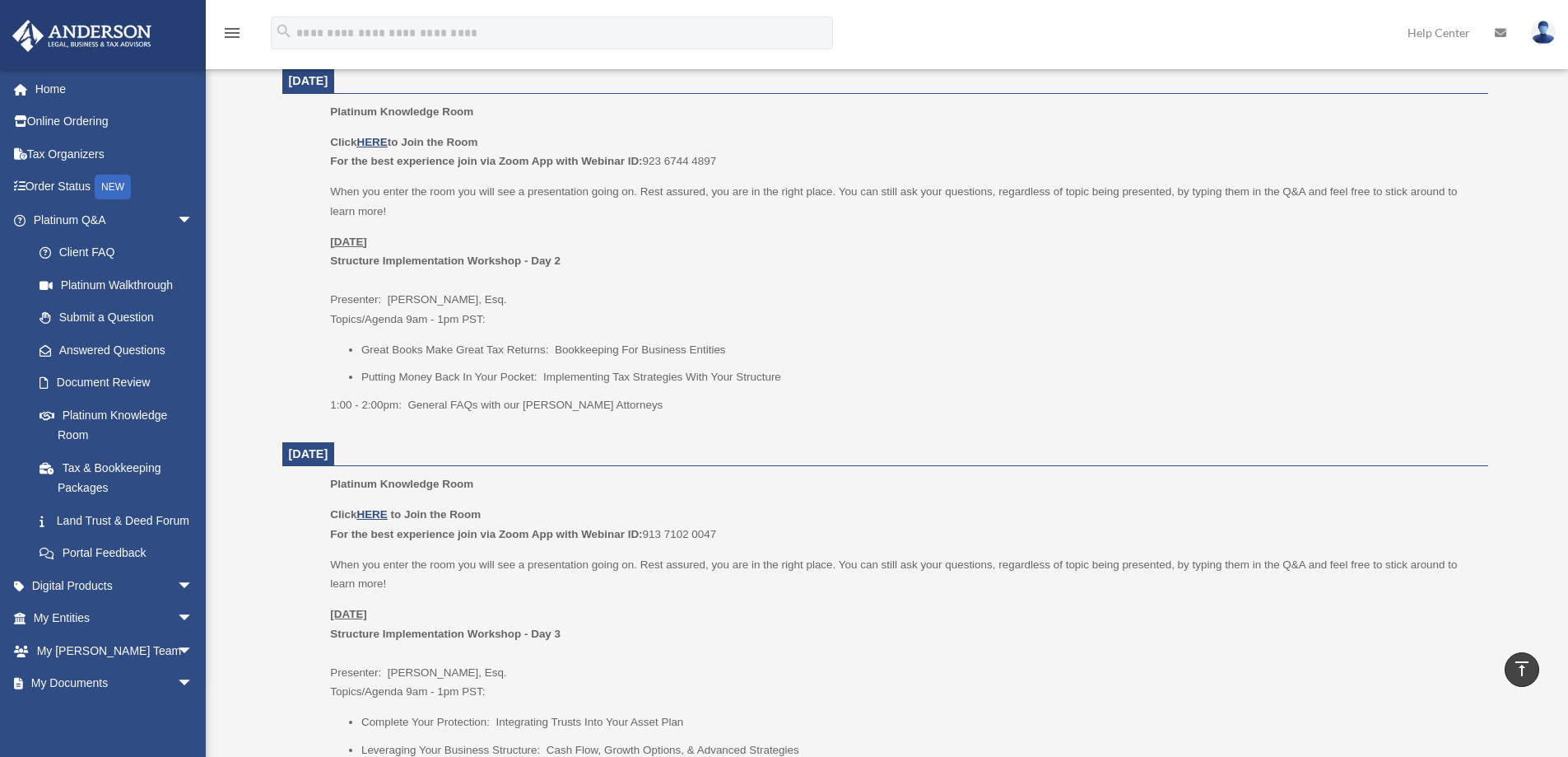
scroll to position [656, 0]
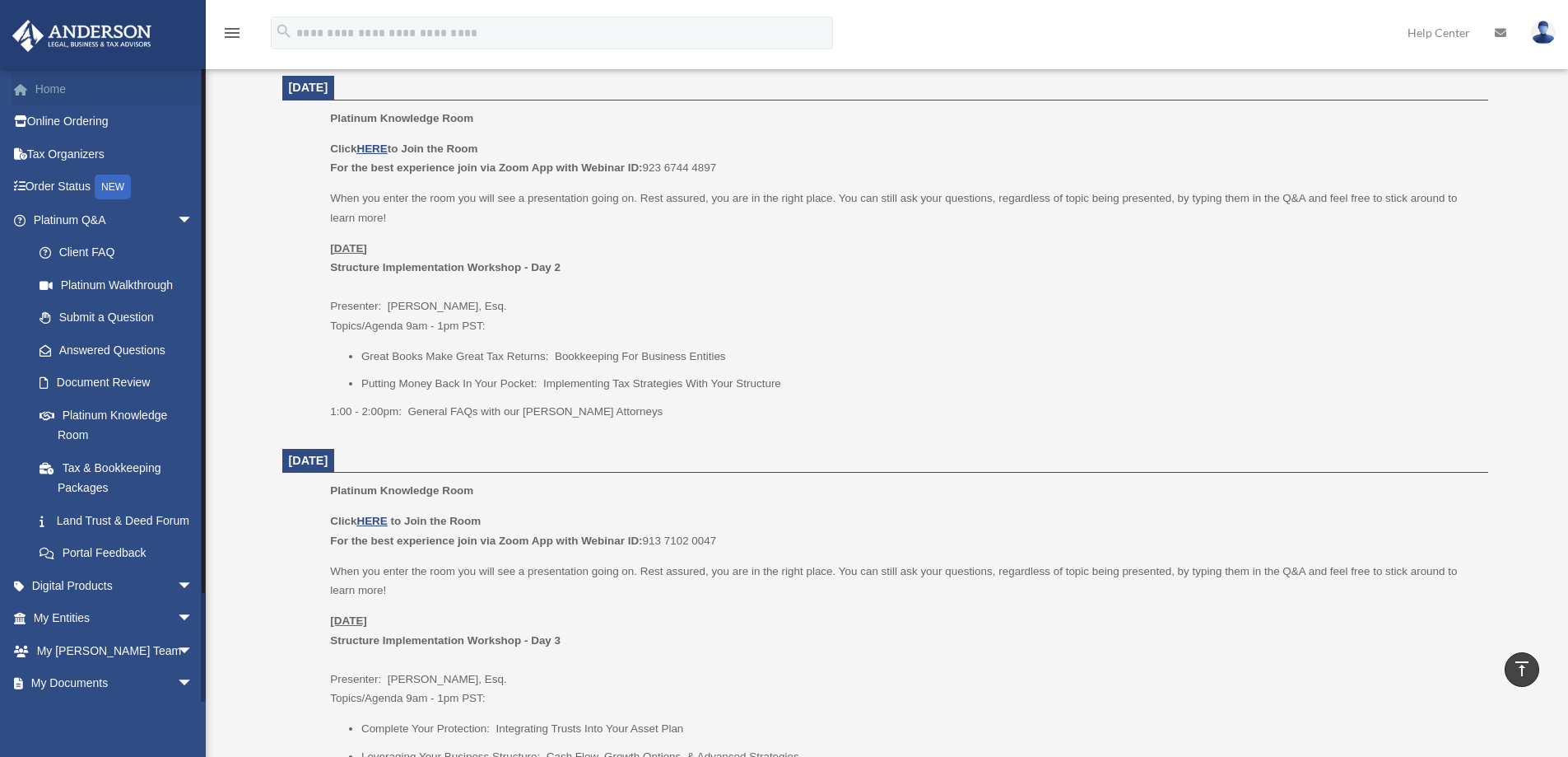
click at [54, 87] on link "Home" at bounding box center [115, 89] width 206 height 33
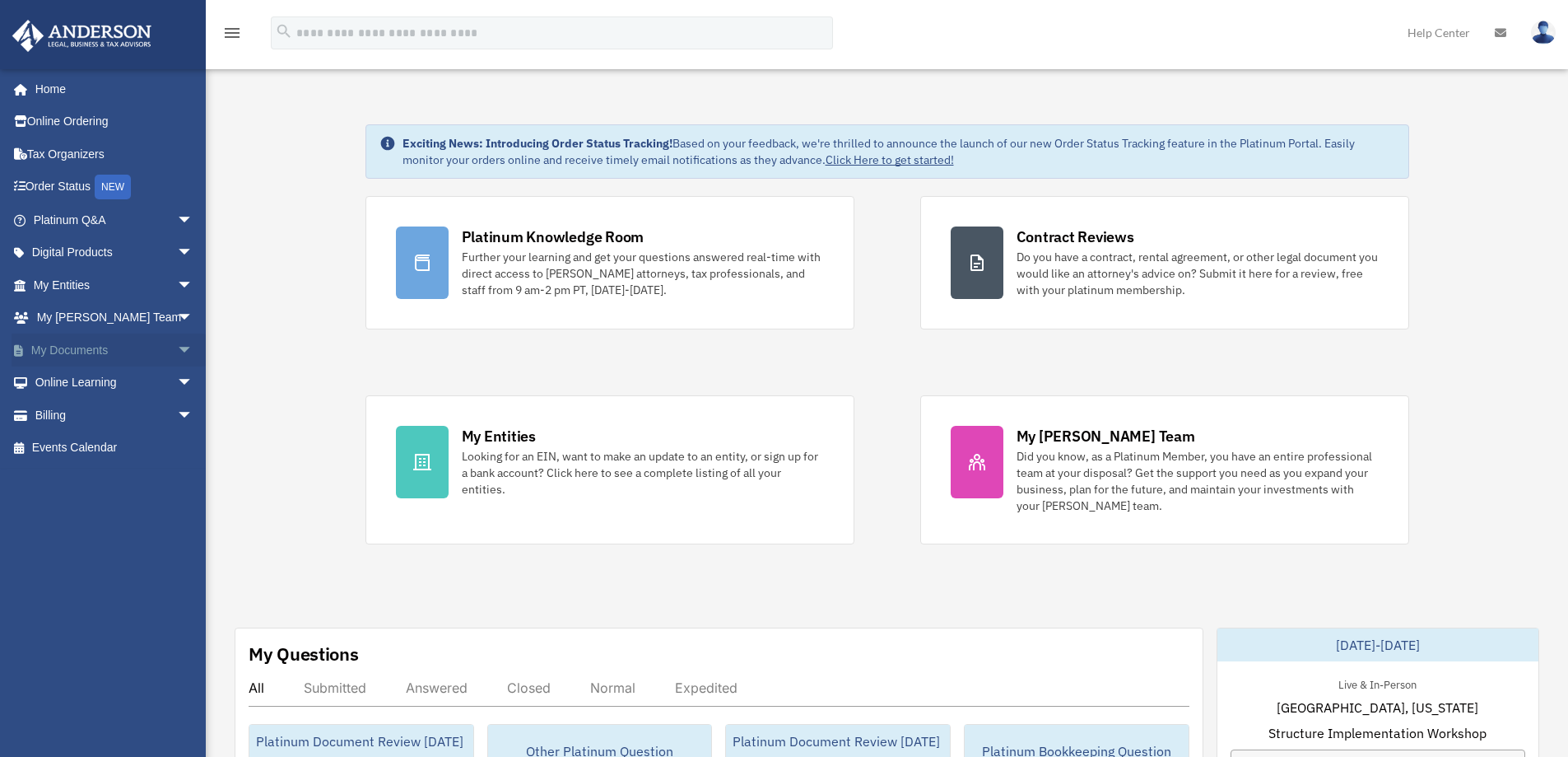
click at [177, 345] on span "arrow_drop_down" at bounding box center [194, 350] width 33 height 34
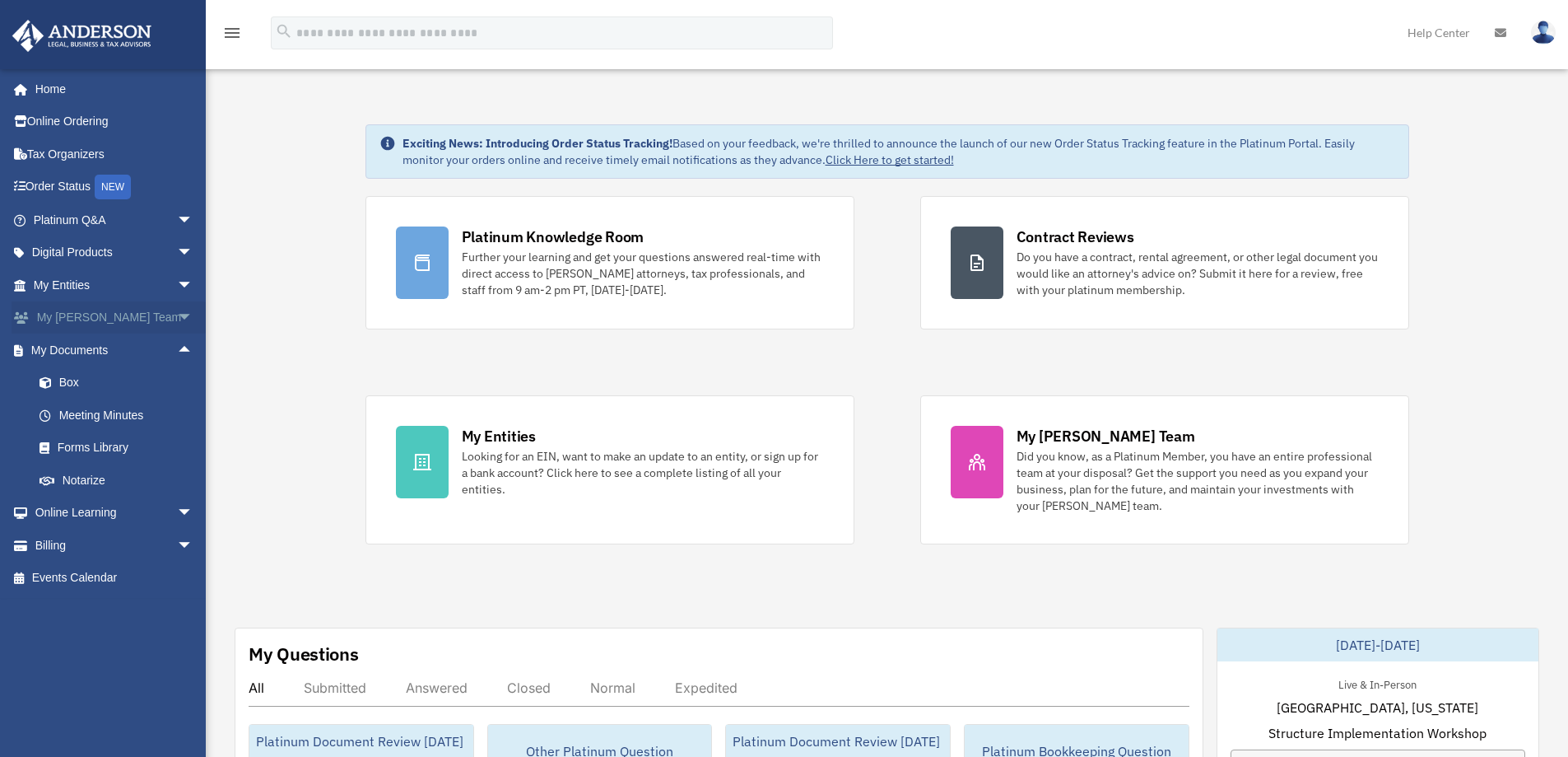
click at [177, 314] on span "arrow_drop_down" at bounding box center [194, 318] width 33 height 34
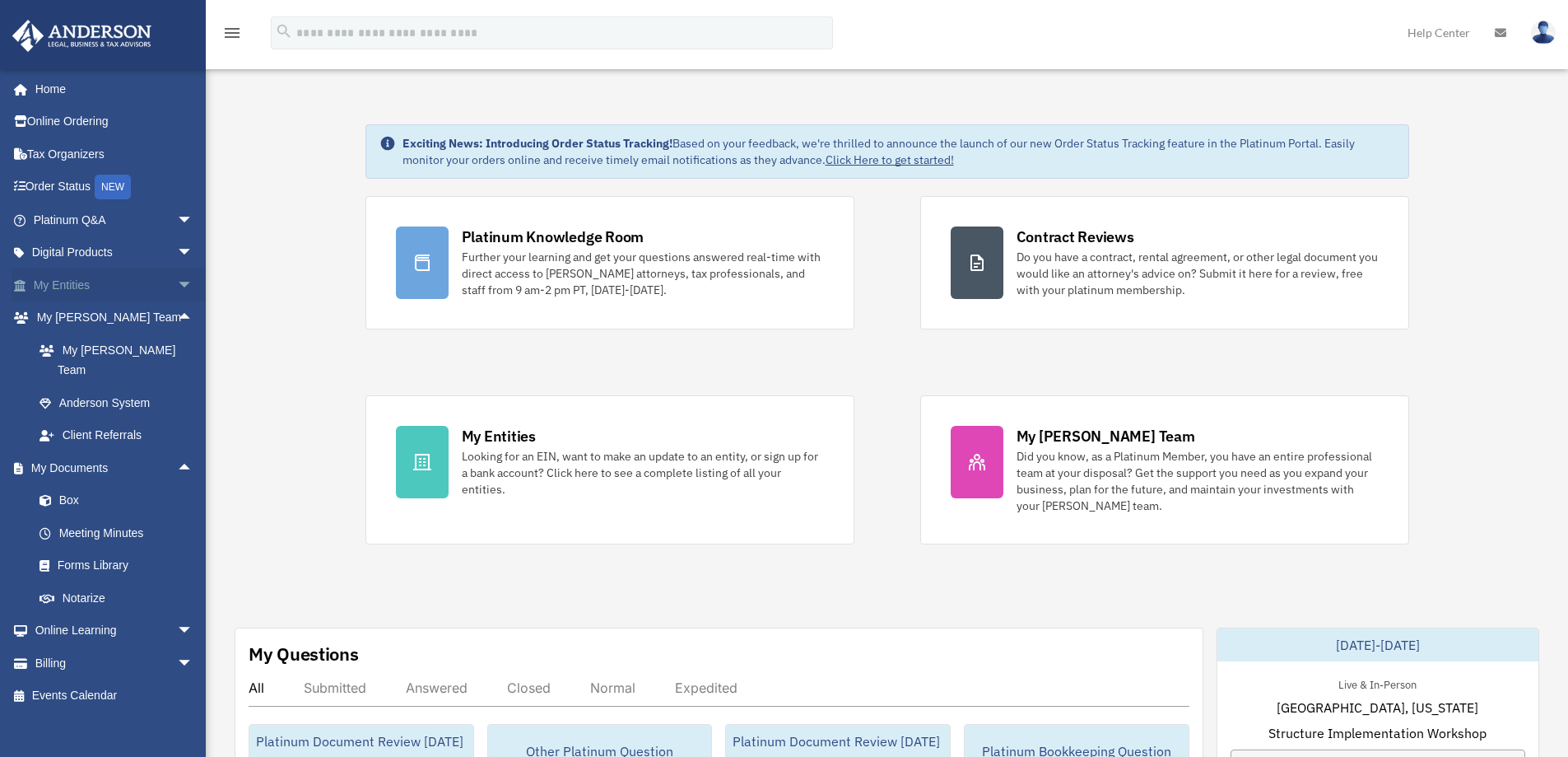
click at [177, 284] on span "arrow_drop_down" at bounding box center [194, 284] width 33 height 34
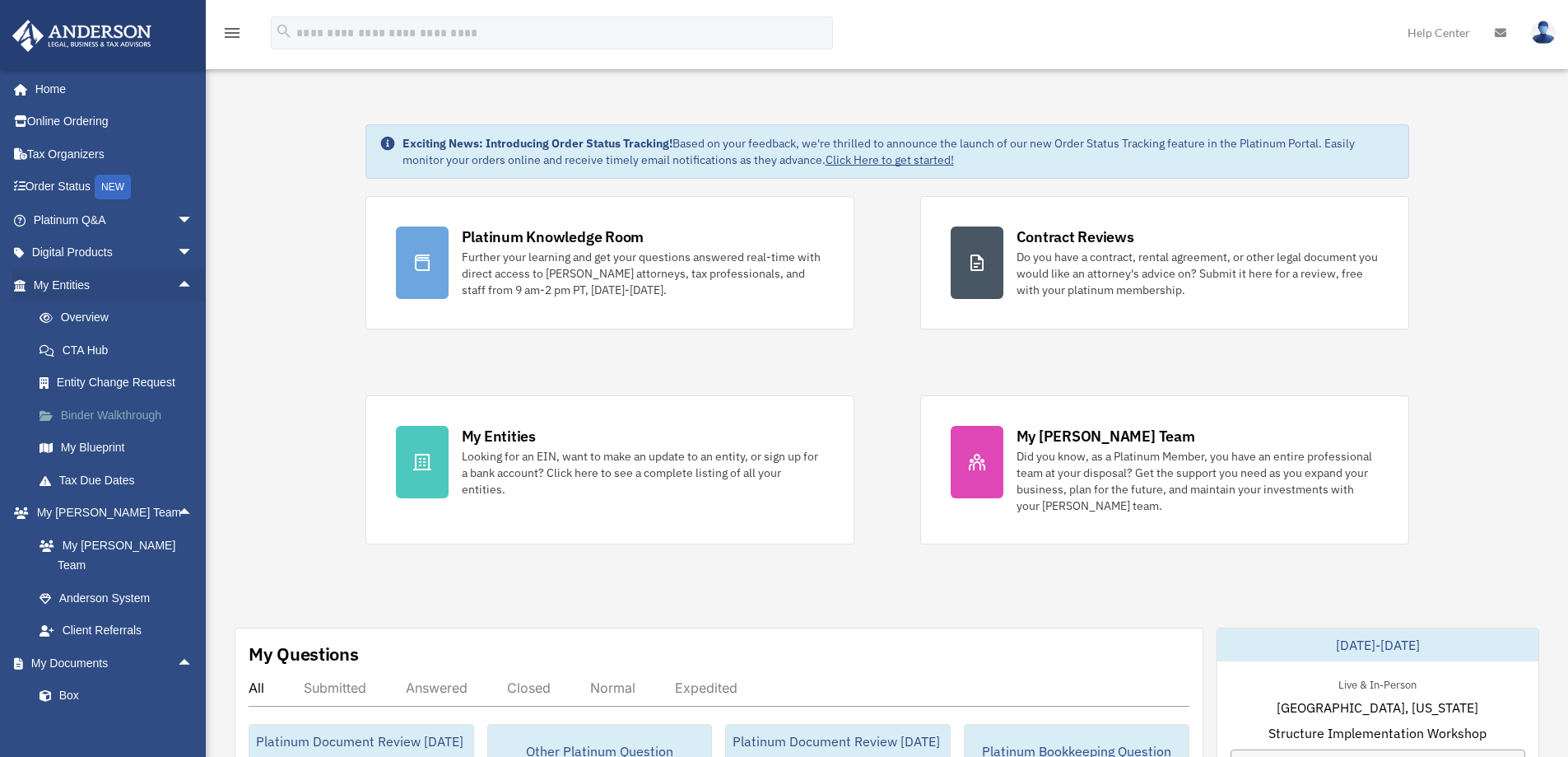
click at [109, 416] on link "Binder Walkthrough" at bounding box center [120, 415] width 196 height 33
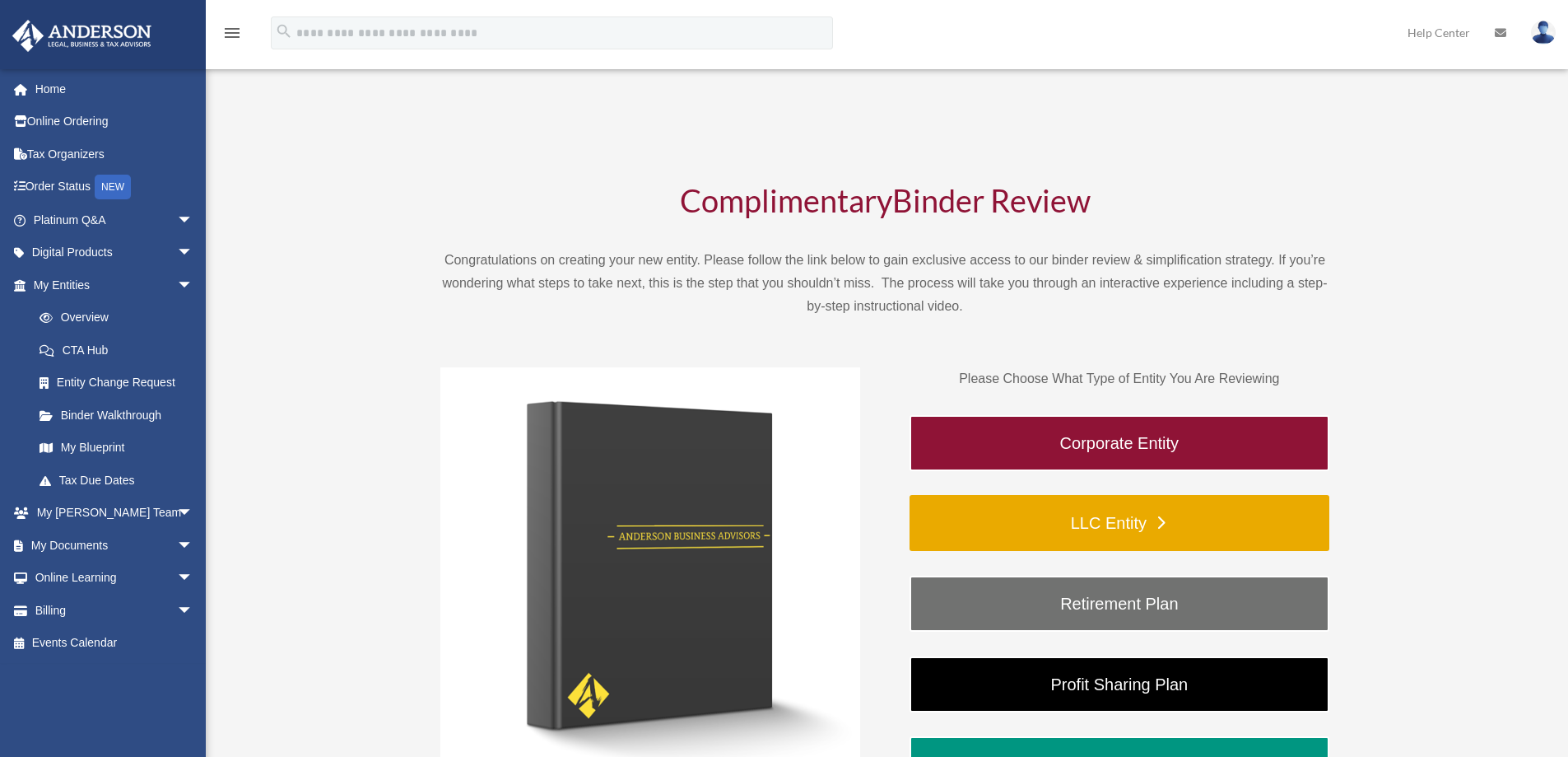
scroll to position [165, 0]
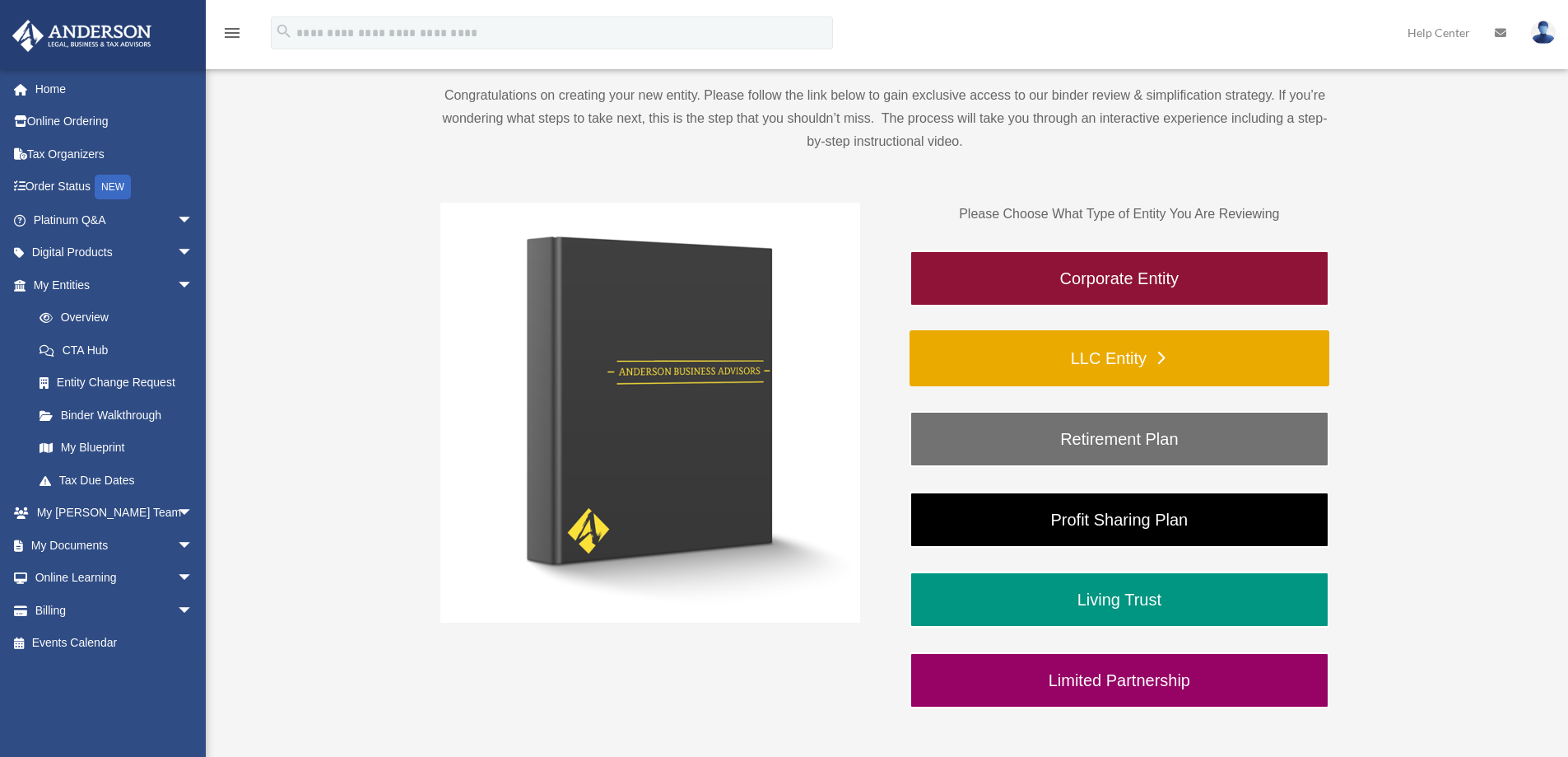
click at [1124, 359] on link "LLC Entity" at bounding box center [1120, 359] width 420 height 56
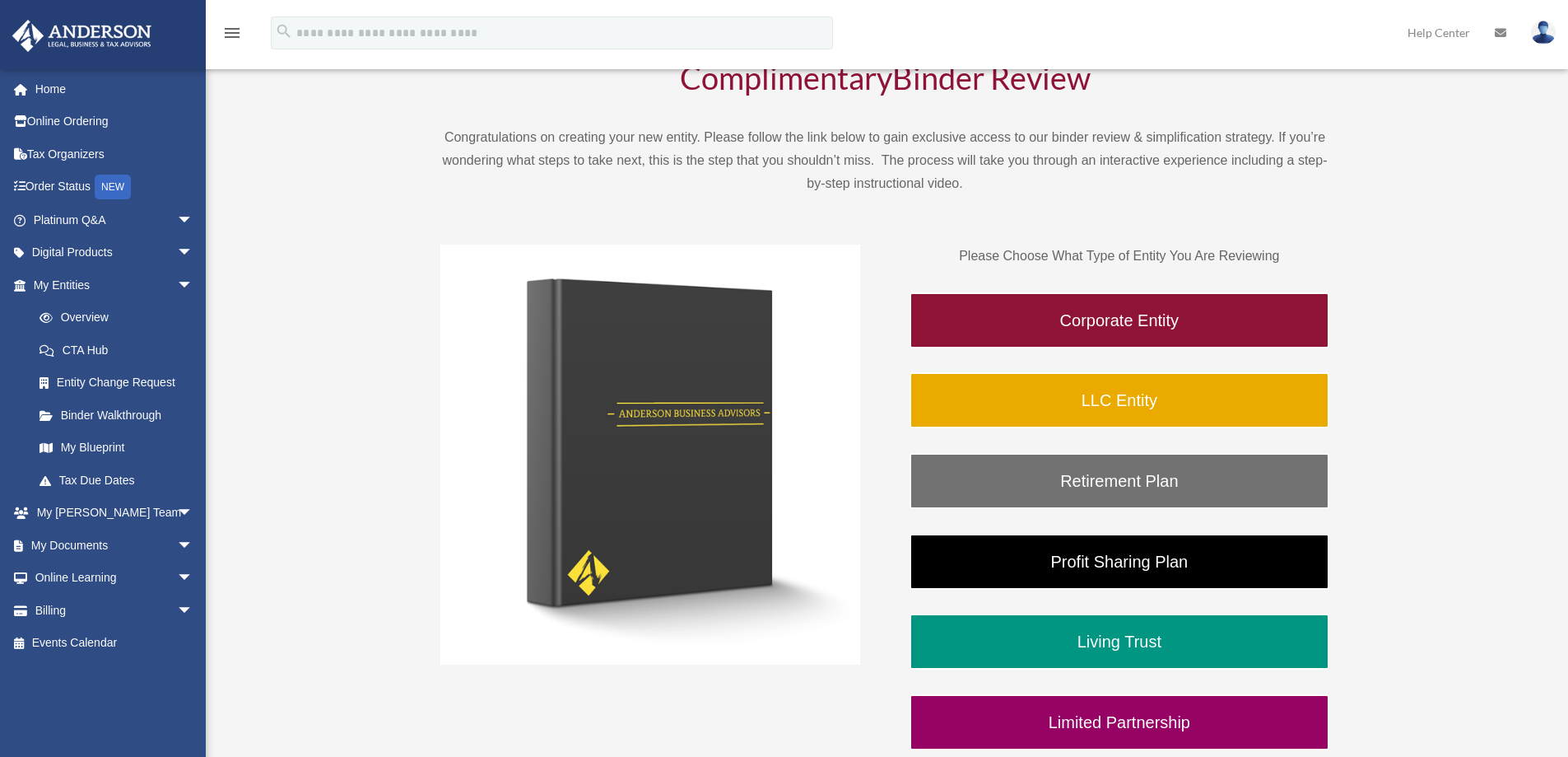
scroll to position [82, 0]
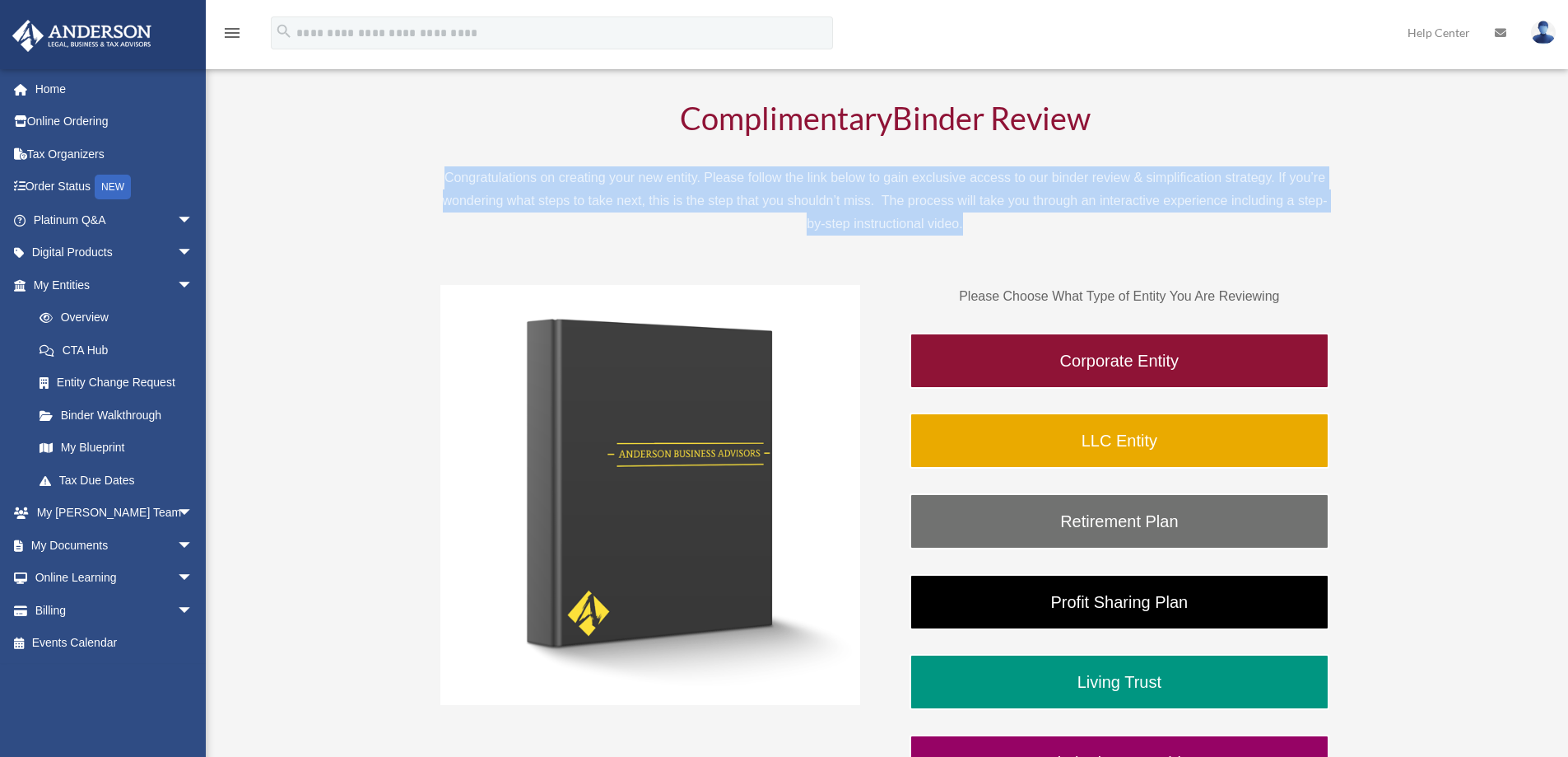
drag, startPoint x: 445, startPoint y: 177, endPoint x: 970, endPoint y: 230, distance: 527.7
click at [970, 230] on p "Congratulations on creating your new entity. Please follow the link below to ga…" at bounding box center [885, 201] width 889 height 69
drag, startPoint x: 968, startPoint y: 225, endPoint x: 438, endPoint y: 177, distance: 532.2
click at [438, 177] on div "Complimentary Binder Review Congratulations on creating your new entity. Please…" at bounding box center [885, 446] width 1231 height 836
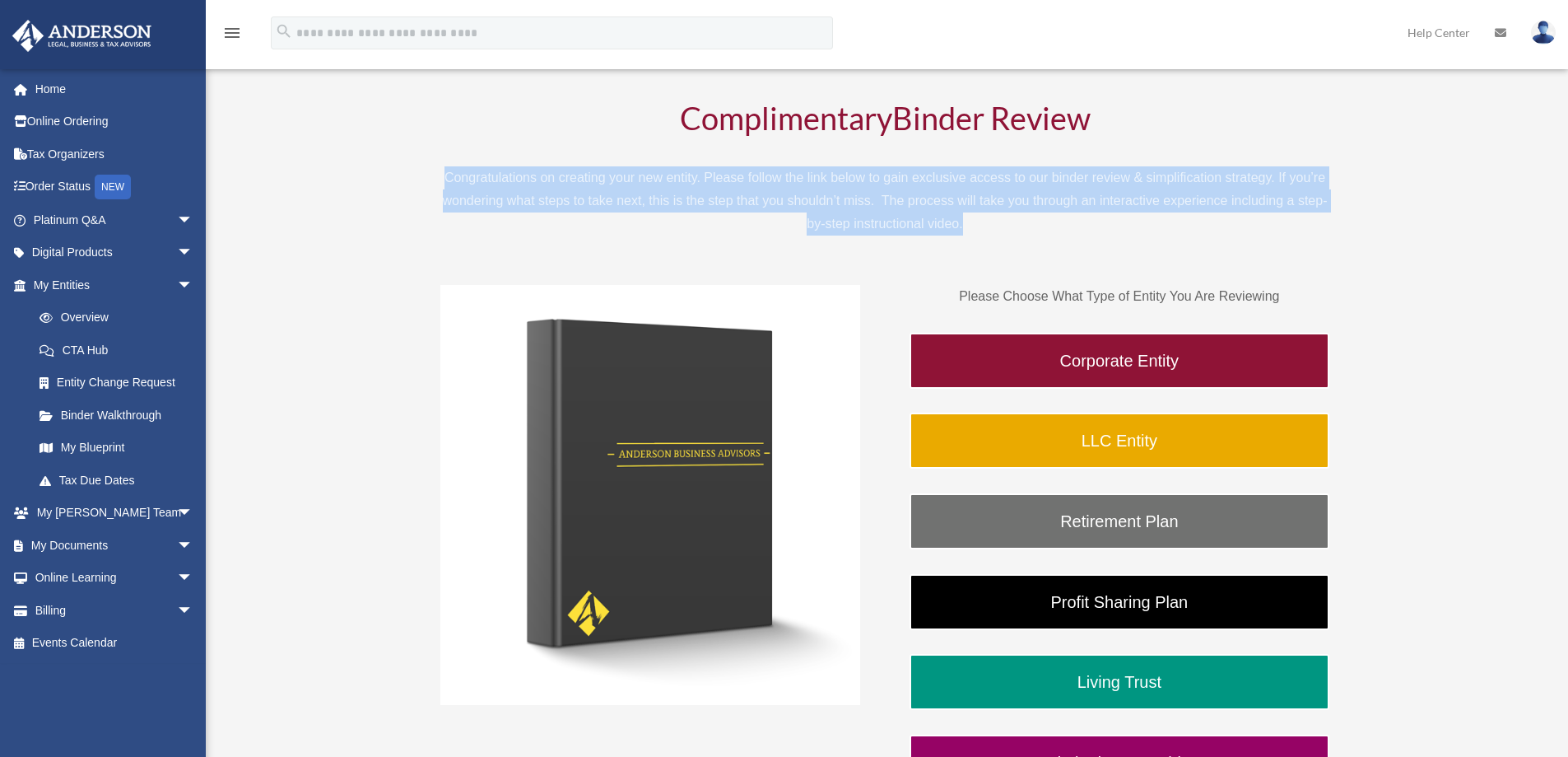
click at [450, 177] on p "Congratulations on creating your new entity. Please follow the link below to ga…" at bounding box center [885, 201] width 889 height 69
drag, startPoint x: 446, startPoint y: 176, endPoint x: 968, endPoint y: 231, distance: 524.9
click at [968, 231] on p "Congratulations on creating your new entity. Please follow the link below to ga…" at bounding box center [885, 201] width 889 height 69
drag, startPoint x: 967, startPoint y: 228, endPoint x: 442, endPoint y: 156, distance: 529.9
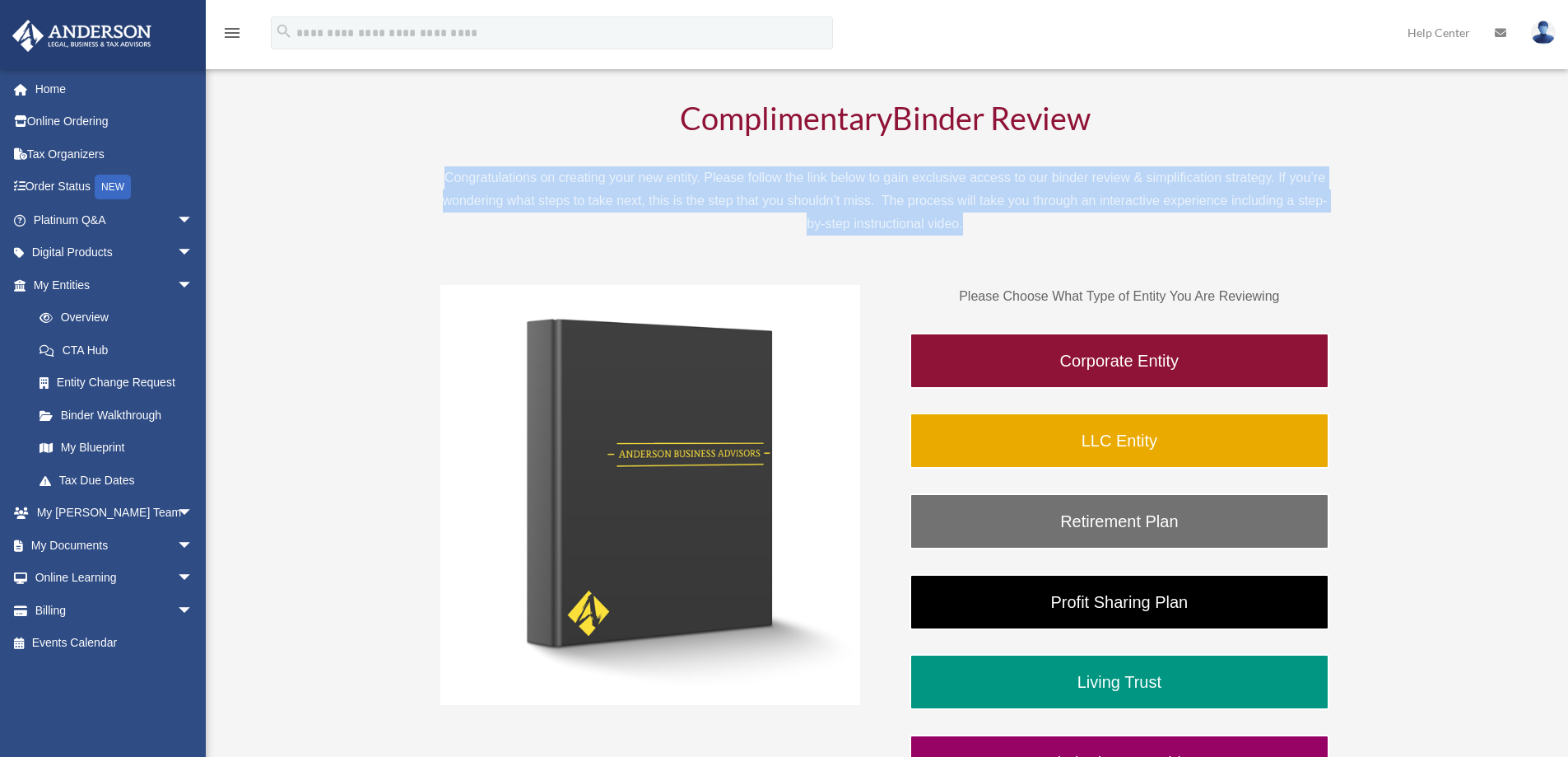
click at [442, 156] on div "Complimentary Binder Review Congratulations on creating your new entity. Please…" at bounding box center [885, 168] width 889 height 133
click at [993, 231] on p "Congratulations on creating your new entity. Please follow the link below to ga…" at bounding box center [885, 201] width 889 height 69
drag, startPoint x: 972, startPoint y: 231, endPoint x: 441, endPoint y: 169, distance: 534.6
click at [441, 169] on p "Congratulations on creating your new entity. Please follow the link below to ga…" at bounding box center [885, 201] width 889 height 69
click at [451, 177] on p "Congratulations on creating your new entity. Please follow the link below to ga…" at bounding box center [885, 201] width 889 height 69
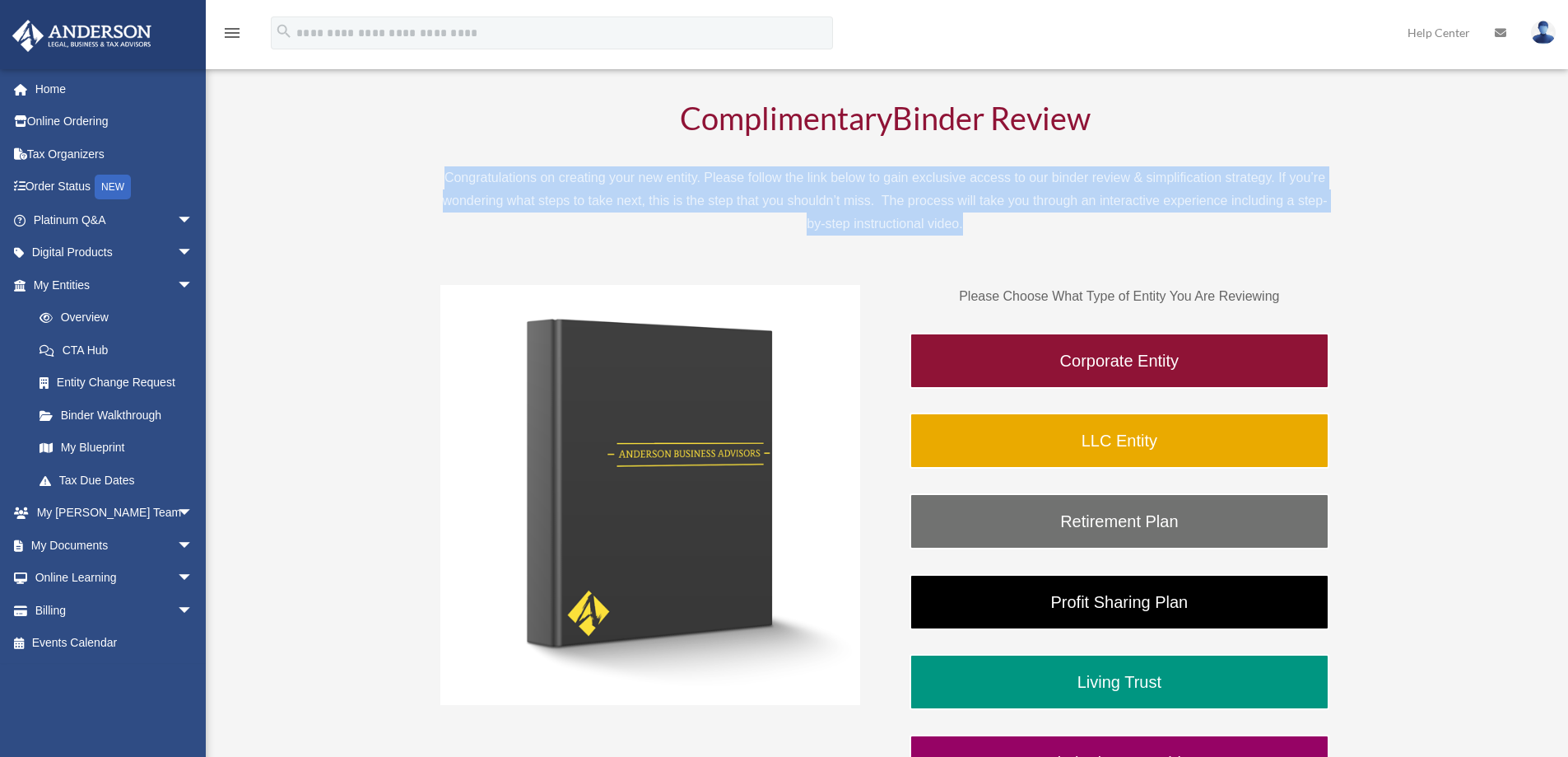
drag, startPoint x: 446, startPoint y: 176, endPoint x: 1039, endPoint y: 220, distance: 594.6
click at [1039, 220] on p "Congratulations on creating your new entity. Please follow the link below to ga…" at bounding box center [885, 201] width 889 height 69
click at [980, 223] on p "Congratulations on creating your new entity. Please follow the link below to ga…" at bounding box center [885, 201] width 889 height 69
drag, startPoint x: 980, startPoint y: 223, endPoint x: 445, endPoint y: 177, distance: 537.0
click at [445, 177] on p "Congratulations on creating your new entity. Please follow the link below to ga…" at bounding box center [885, 201] width 889 height 69
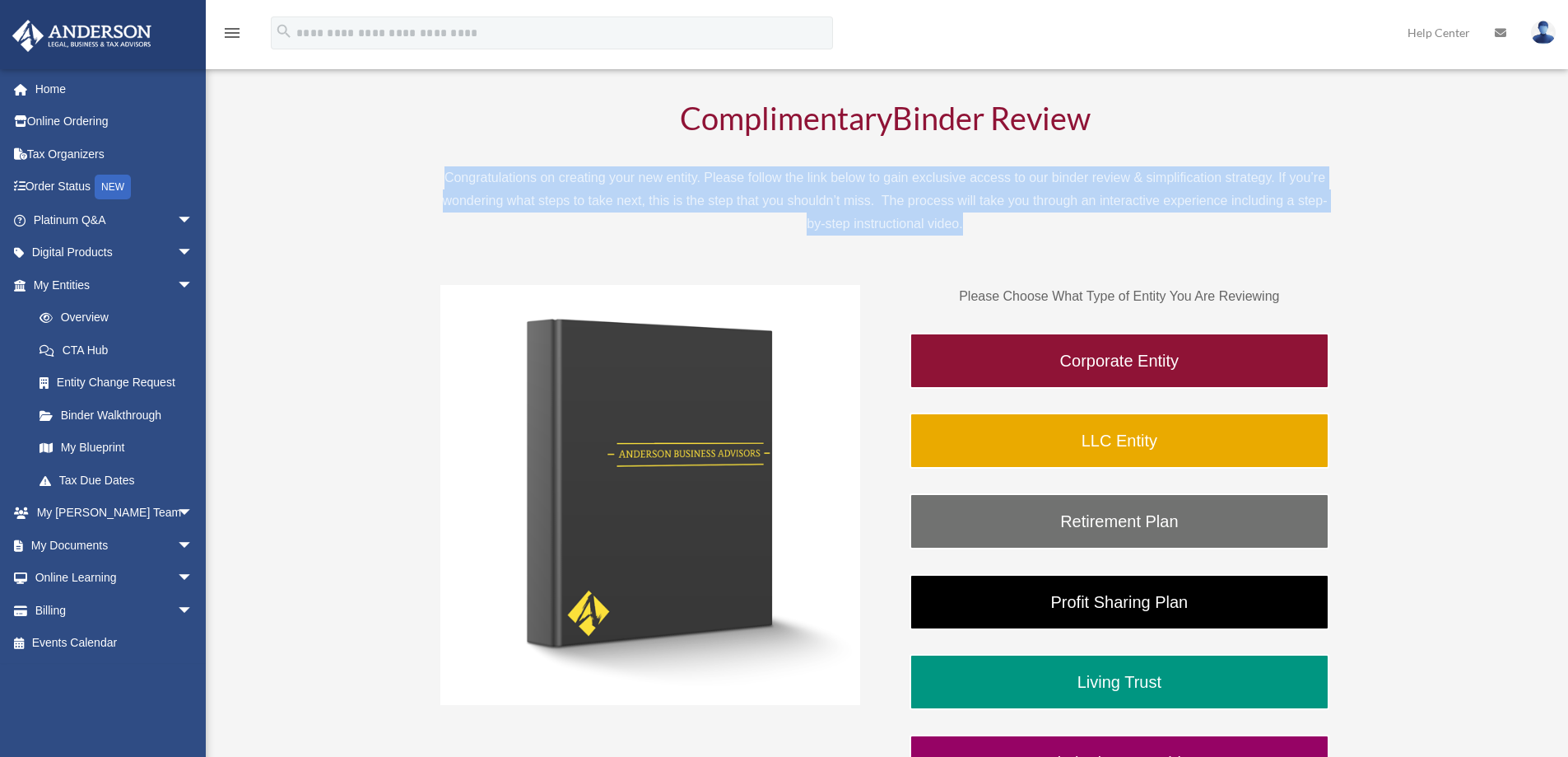
click at [458, 172] on p "Congratulations on creating your new entity. Please follow the link below to ga…" at bounding box center [885, 201] width 889 height 69
drag, startPoint x: 445, startPoint y: 179, endPoint x: 973, endPoint y: 230, distance: 530.5
click at [973, 230] on p "Congratulations on creating your new entity. Please follow the link below to ga…" at bounding box center [885, 201] width 889 height 69
drag, startPoint x: 970, startPoint y: 225, endPoint x: 446, endPoint y: 178, distance: 526.1
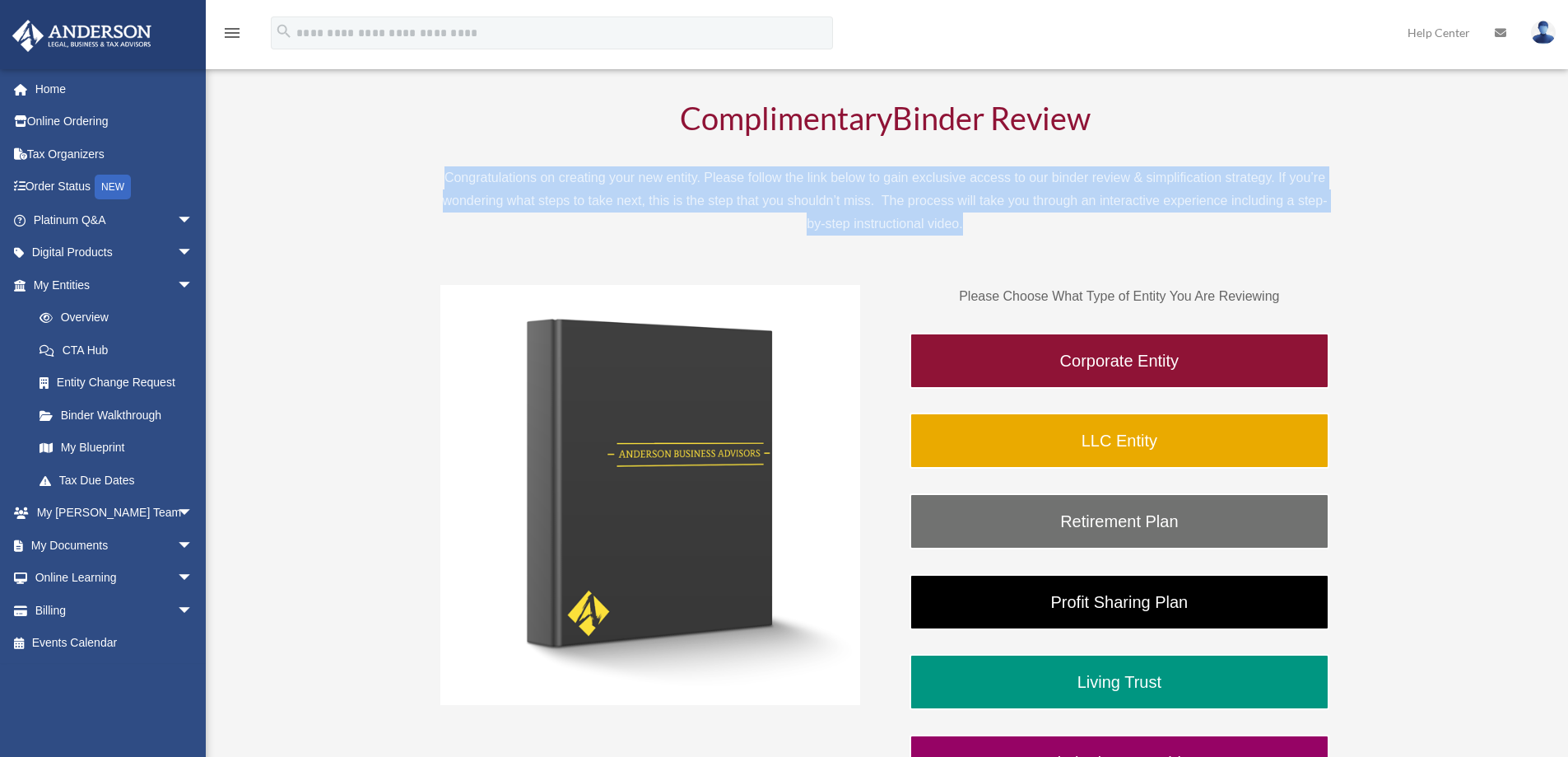
click at [446, 178] on p "Congratulations on creating your new entity. Please follow the link below to ga…" at bounding box center [885, 201] width 889 height 69
click at [445, 179] on p "Congratulations on creating your new entity. Please follow the link below to ga…" at bounding box center [885, 201] width 889 height 69
drag, startPoint x: 445, startPoint y: 179, endPoint x: 978, endPoint y: 234, distance: 535.8
click at [978, 234] on p "Congratulations on creating your new entity. Please follow the link below to ga…" at bounding box center [885, 201] width 889 height 69
